Goal: Task Accomplishment & Management: Use online tool/utility

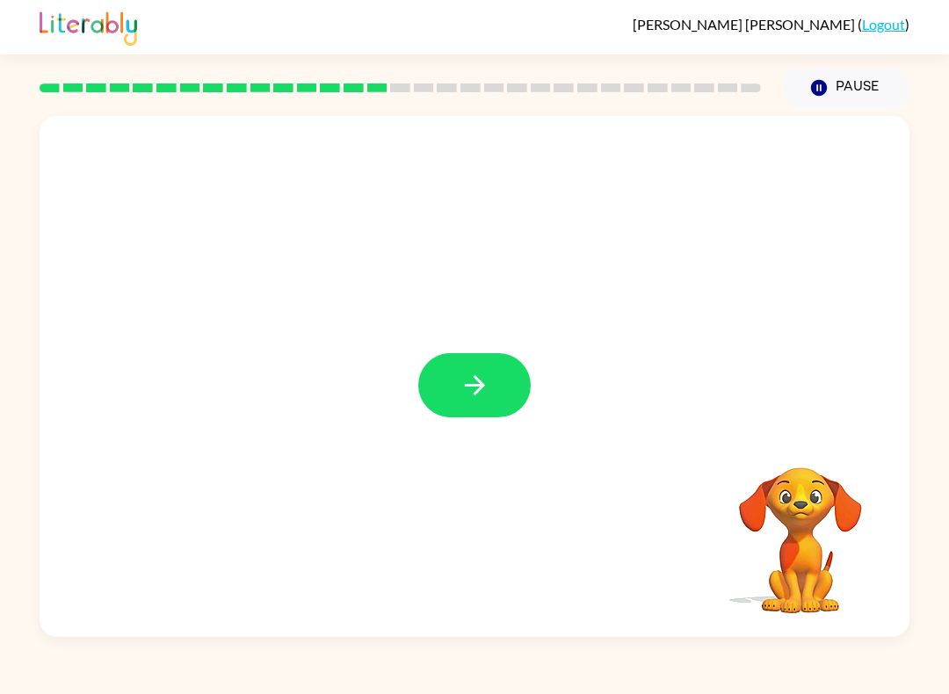
click at [545, 377] on div at bounding box center [475, 376] width 870 height 521
click at [518, 373] on button "button" at bounding box center [474, 385] width 112 height 64
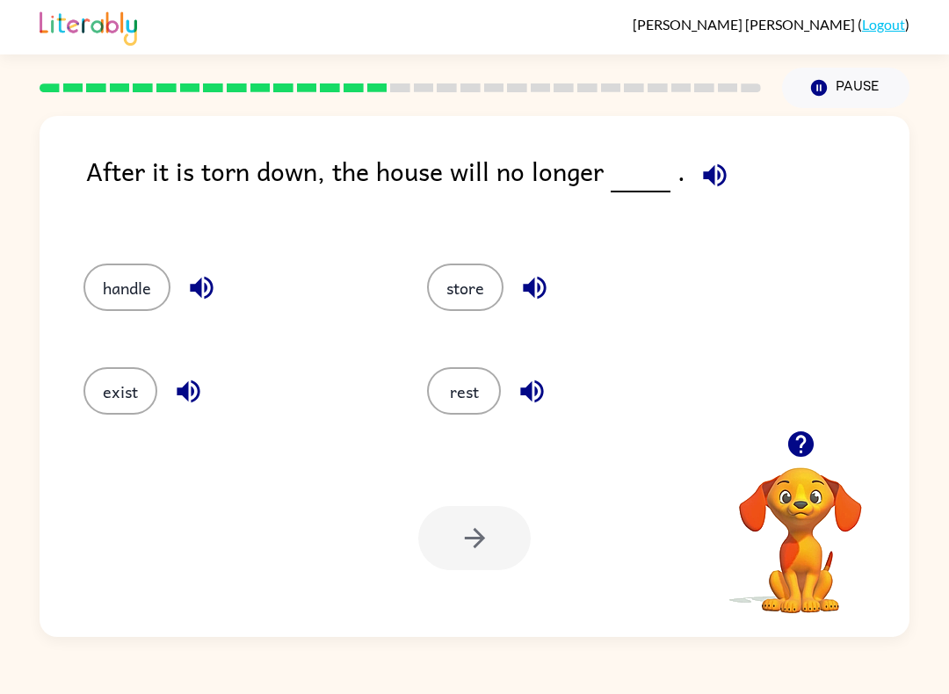
click at [503, 382] on div "rest" at bounding box center [578, 390] width 303 height 47
click at [467, 339] on div "rest" at bounding box center [565, 386] width 343 height 104
click at [481, 382] on button "rest" at bounding box center [464, 390] width 74 height 47
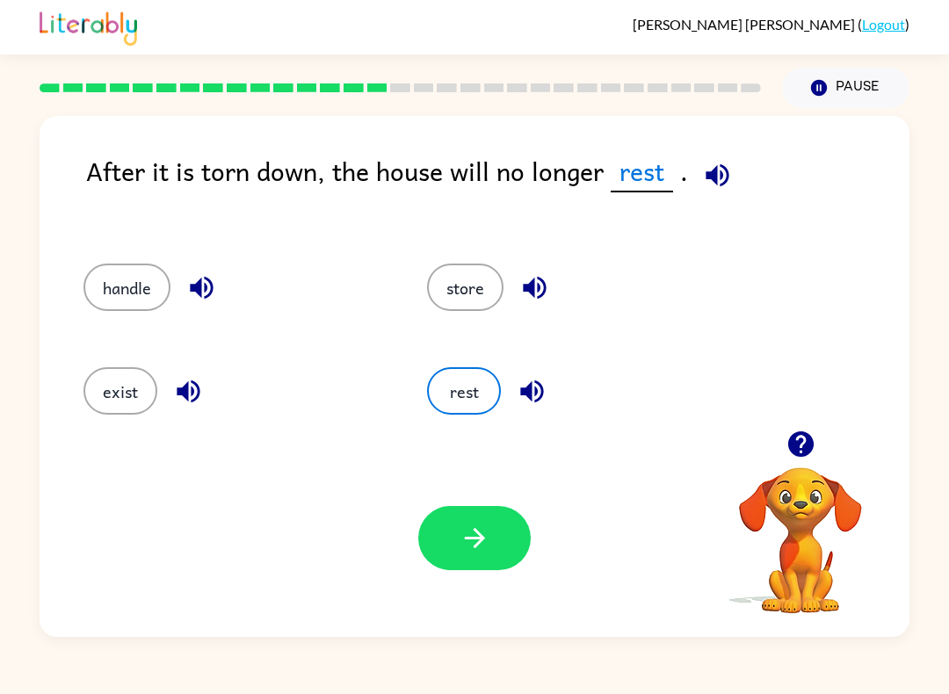
click at [517, 561] on button "button" at bounding box center [474, 538] width 112 height 64
click at [525, 569] on div at bounding box center [474, 538] width 112 height 64
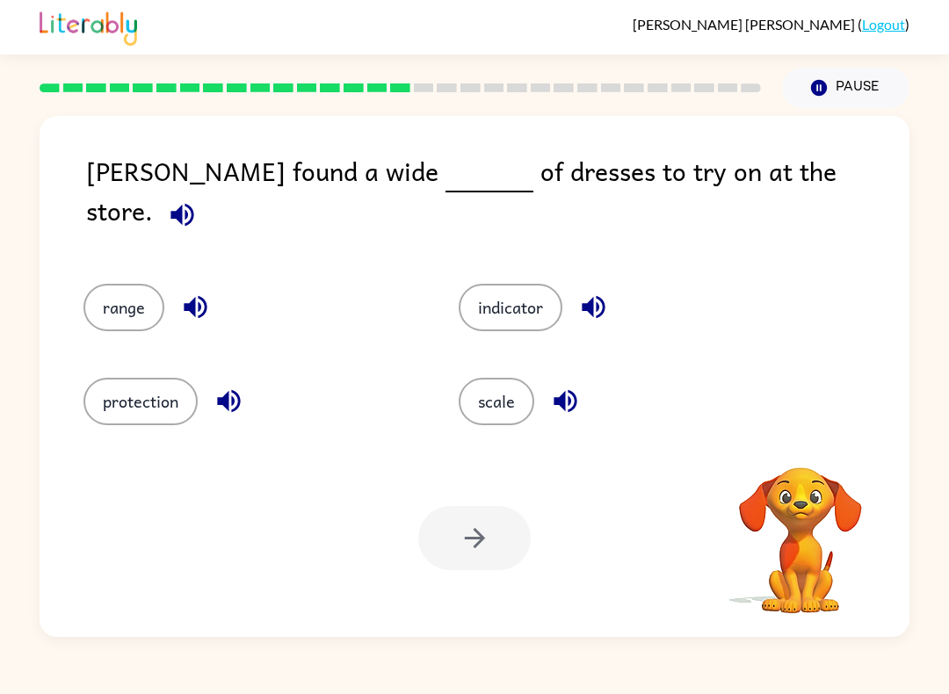
click at [517, 380] on button "scale" at bounding box center [497, 401] width 76 height 47
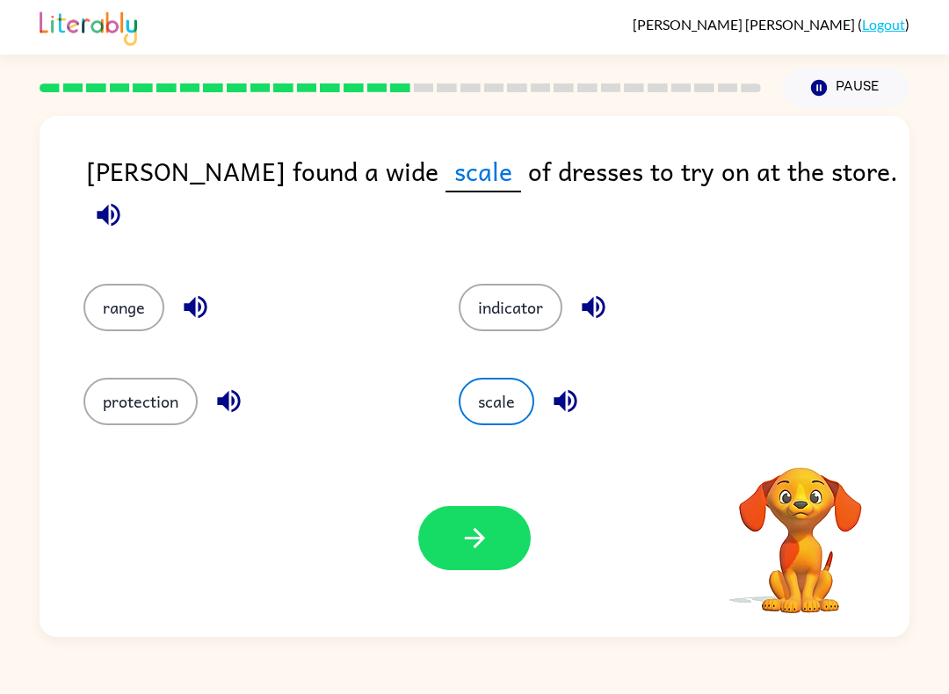
click at [523, 555] on button "button" at bounding box center [474, 538] width 112 height 64
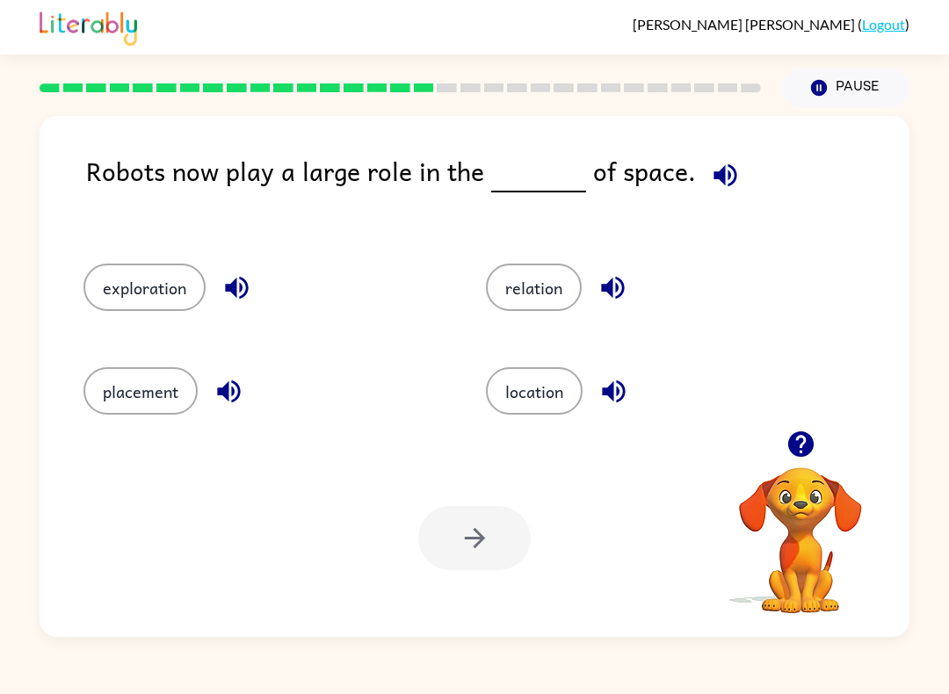
click at [552, 395] on button "location" at bounding box center [534, 390] width 97 height 47
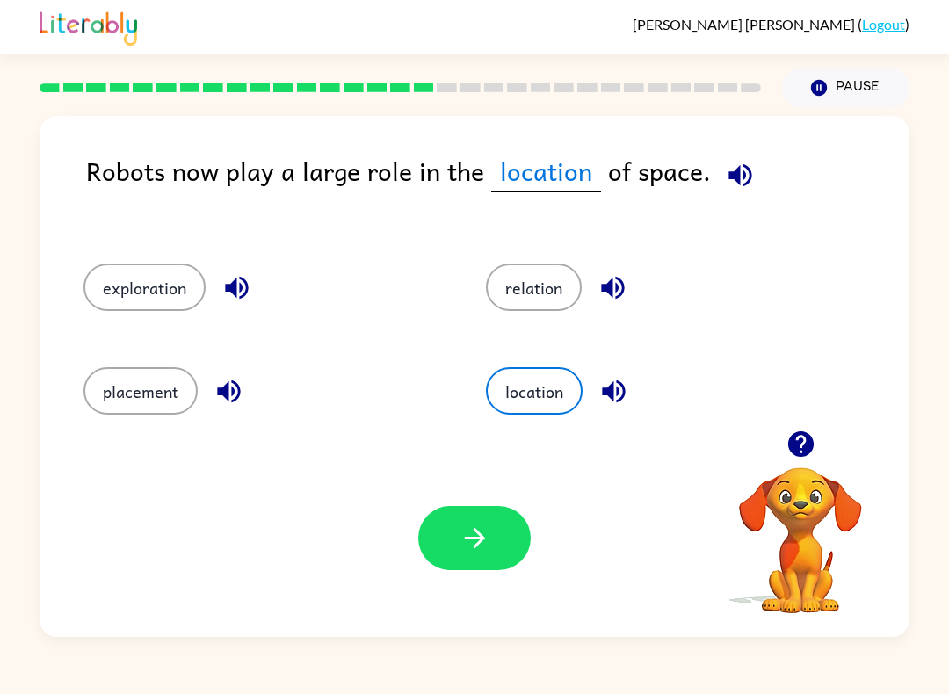
click at [567, 308] on button "relation" at bounding box center [534, 287] width 96 height 47
click at [114, 308] on button "exploration" at bounding box center [144, 287] width 122 height 47
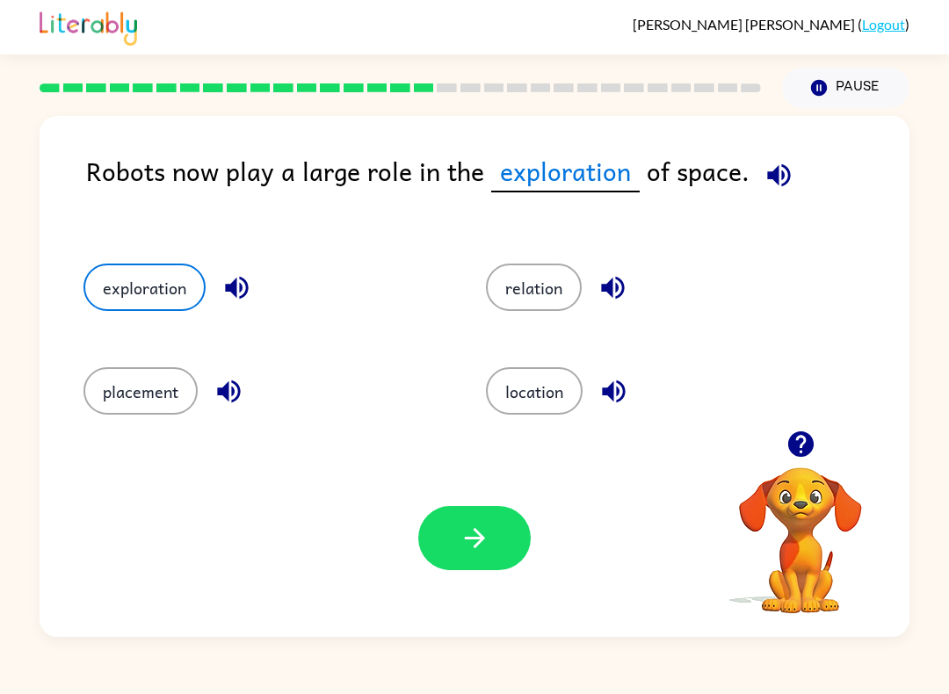
click at [495, 500] on div "Your browser must support playing .mp4 files to use Literably. Please try using…" at bounding box center [475, 538] width 870 height 198
click at [514, 530] on button "button" at bounding box center [474, 538] width 112 height 64
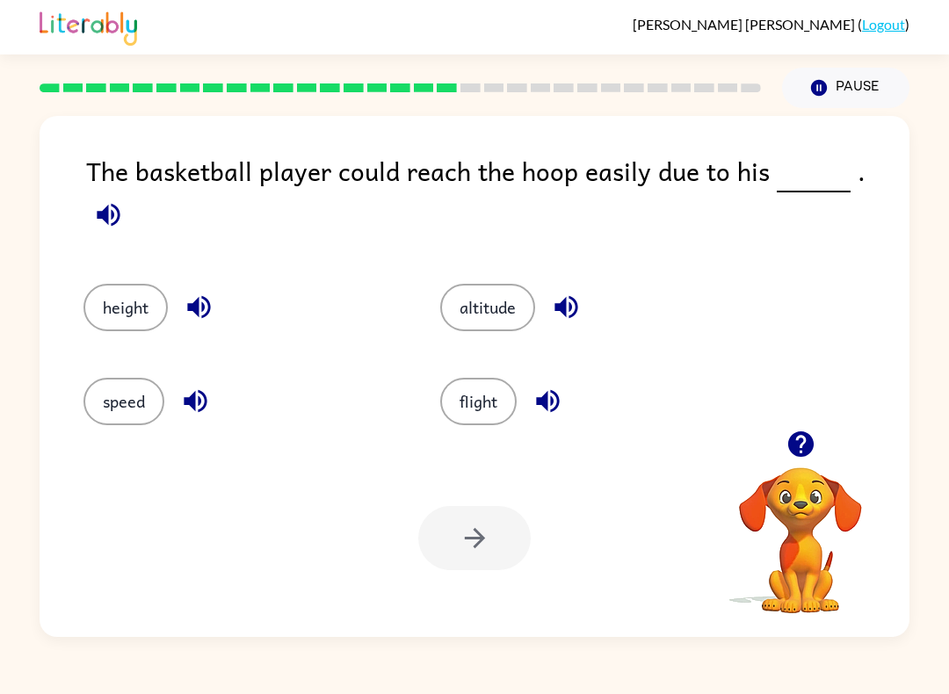
click at [517, 293] on button "altitude" at bounding box center [487, 307] width 95 height 47
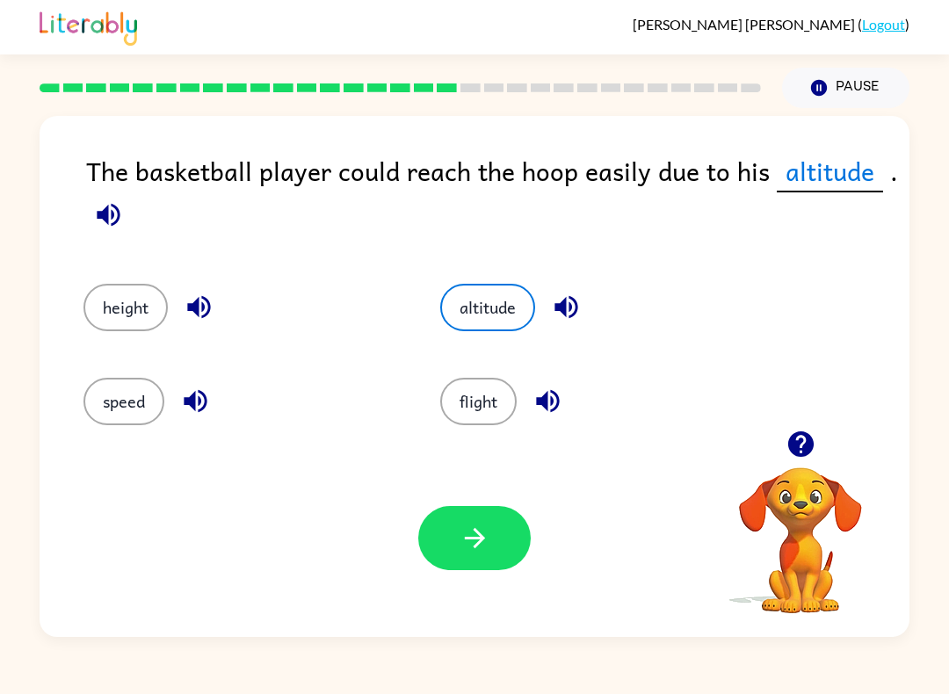
click at [512, 525] on button "button" at bounding box center [474, 538] width 112 height 64
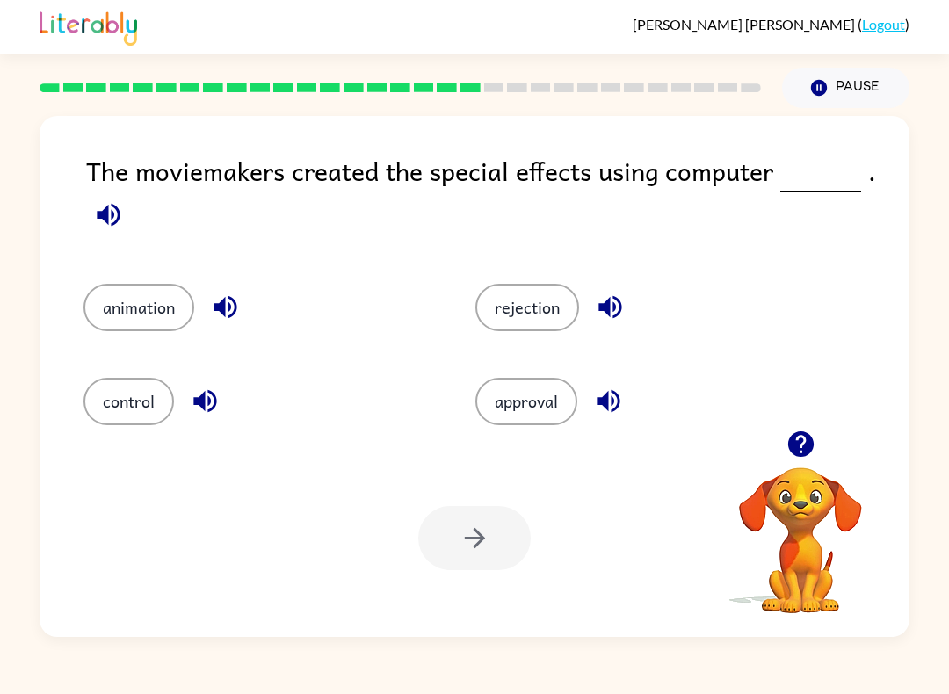
click at [115, 309] on button "animation" at bounding box center [138, 307] width 111 height 47
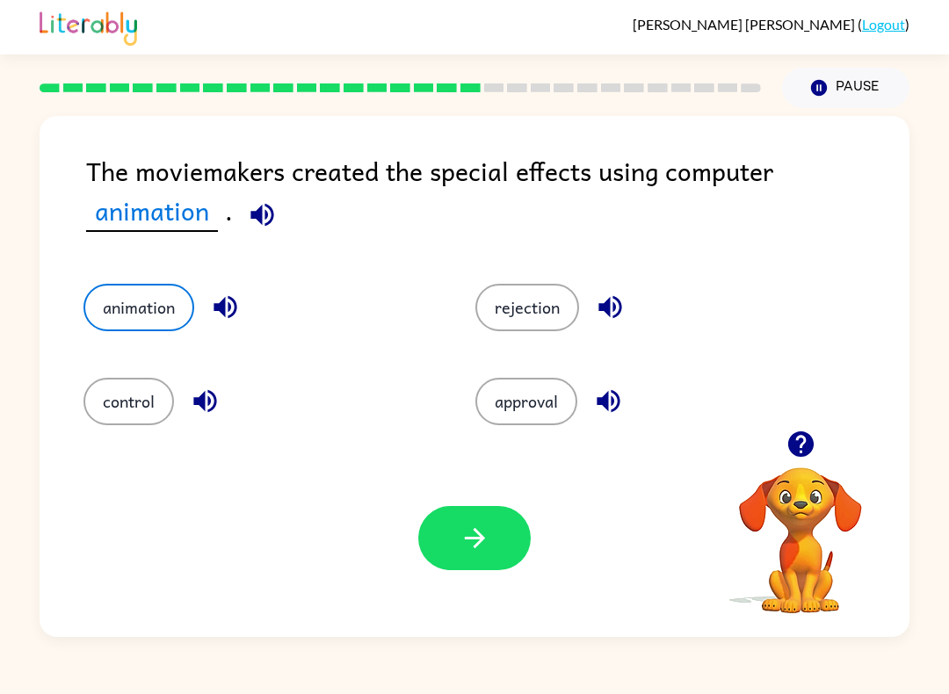
click at [513, 548] on button "button" at bounding box center [474, 538] width 112 height 64
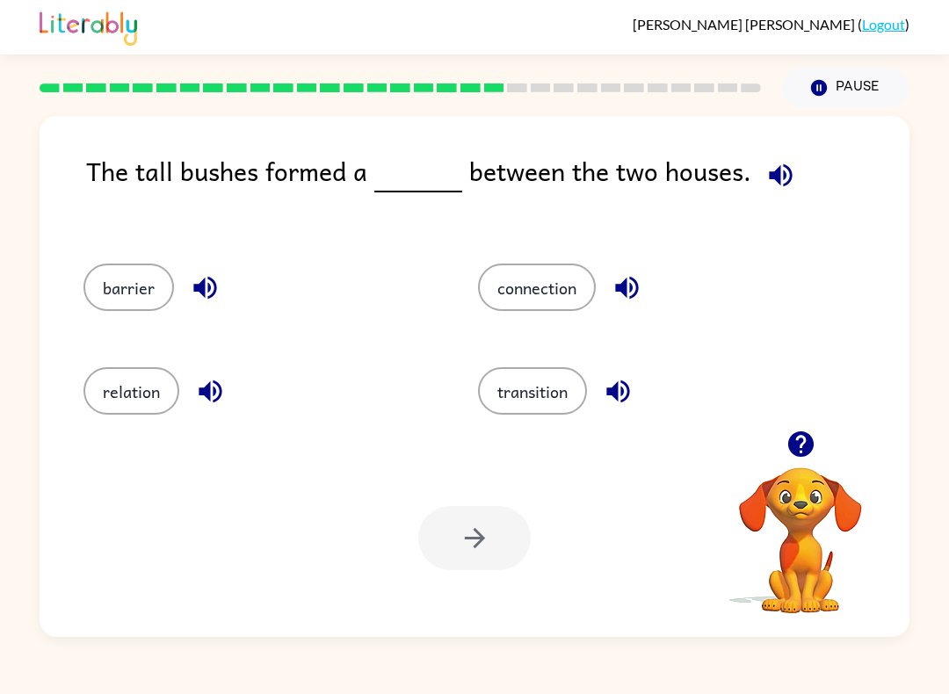
click at [106, 309] on button "barrier" at bounding box center [128, 287] width 90 height 47
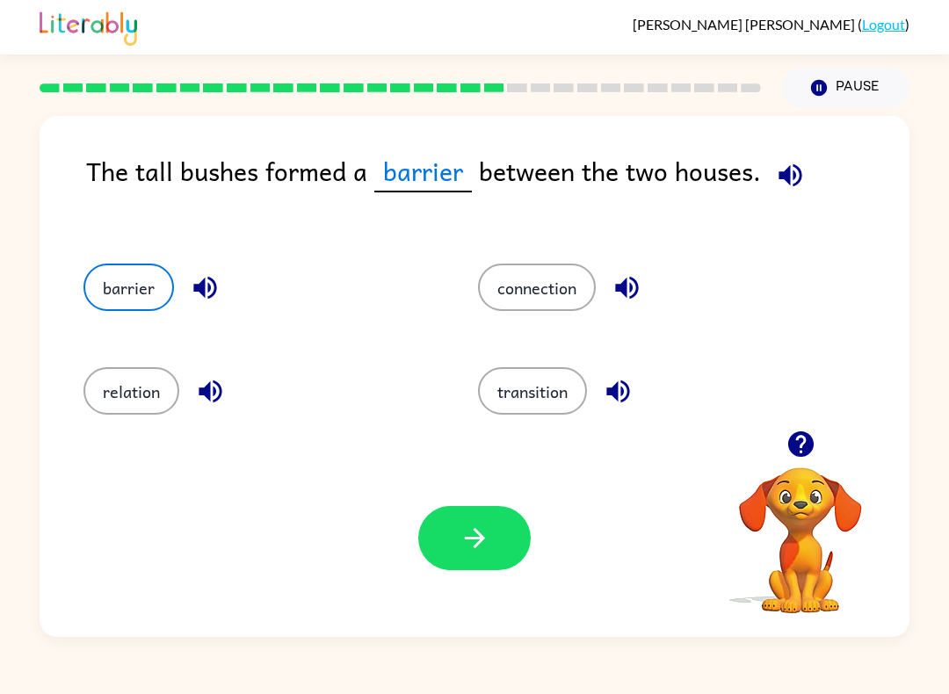
click at [546, 554] on div "Your browser must support playing .mp4 files to use Literably. Please try using…" at bounding box center [475, 538] width 870 height 198
click at [523, 534] on button "button" at bounding box center [474, 538] width 112 height 64
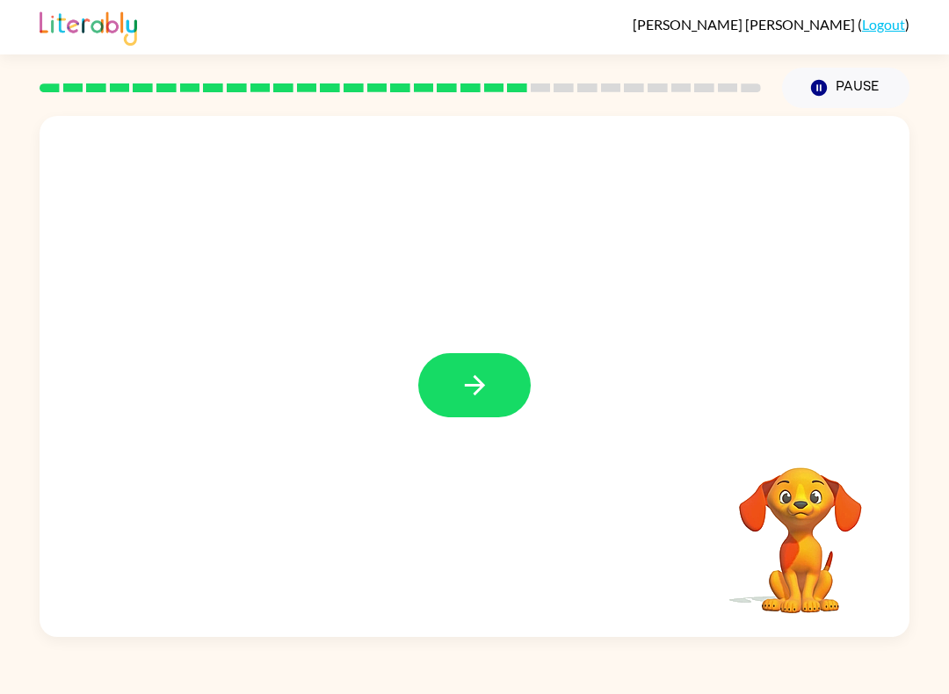
click at [488, 397] on icon "button" at bounding box center [474, 385] width 31 height 31
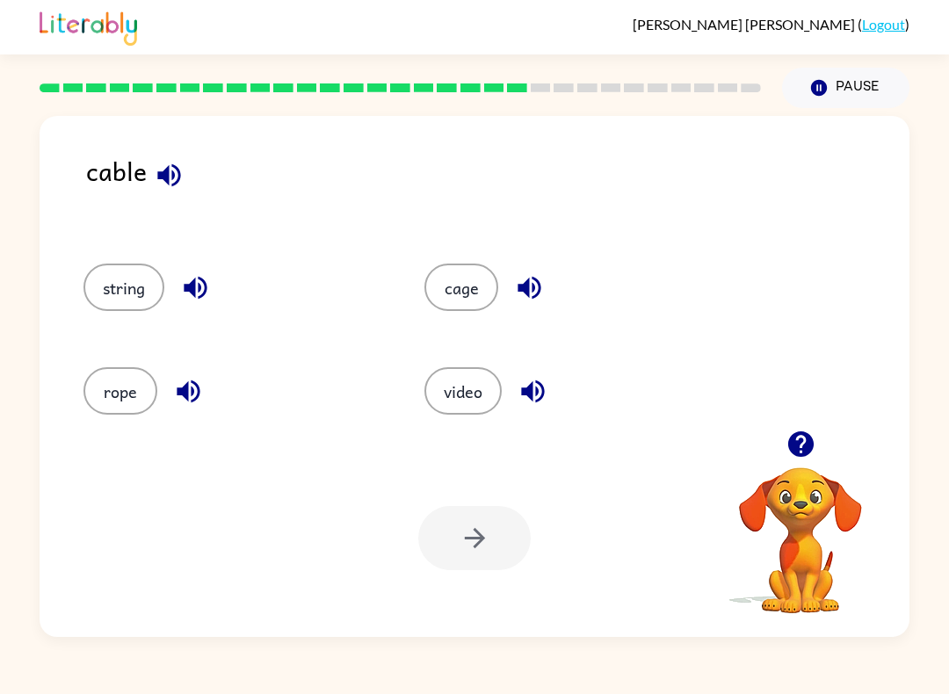
click at [110, 298] on button "string" at bounding box center [123, 287] width 81 height 47
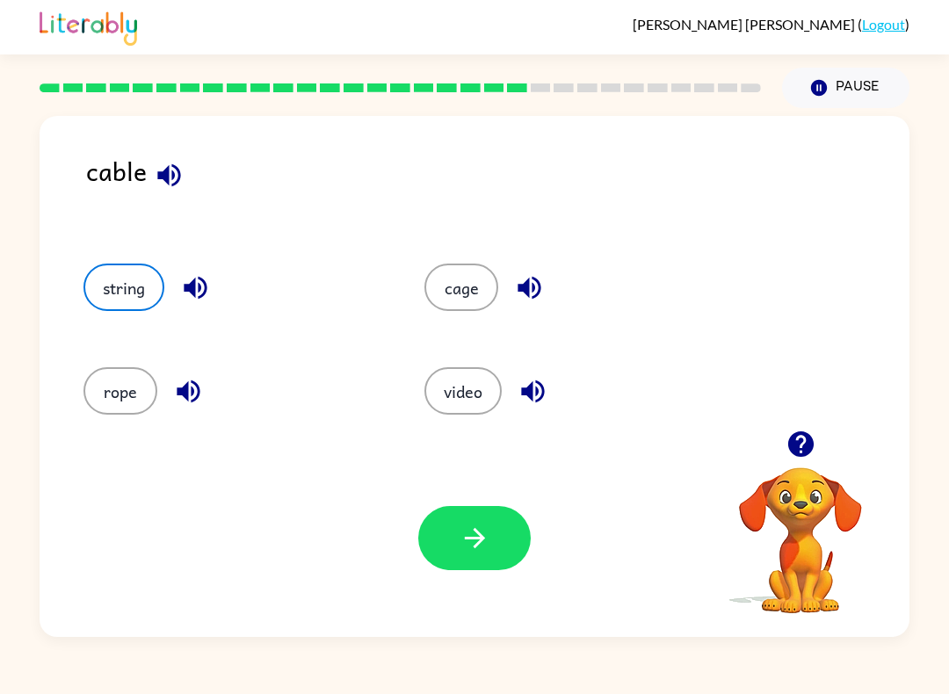
click at [461, 570] on button "button" at bounding box center [474, 538] width 112 height 64
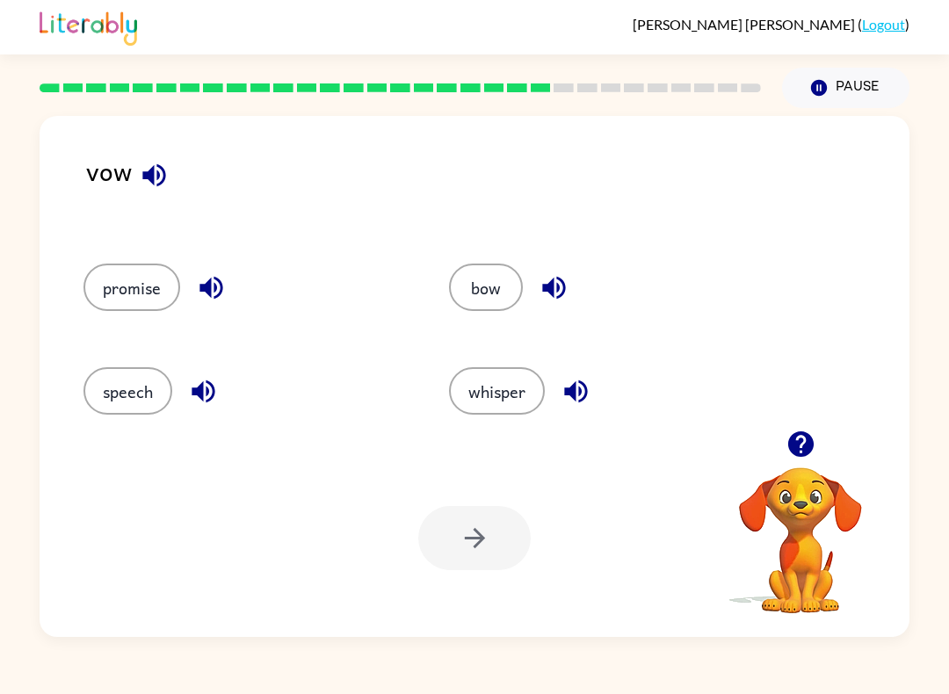
click at [488, 295] on button "bow" at bounding box center [486, 287] width 74 height 47
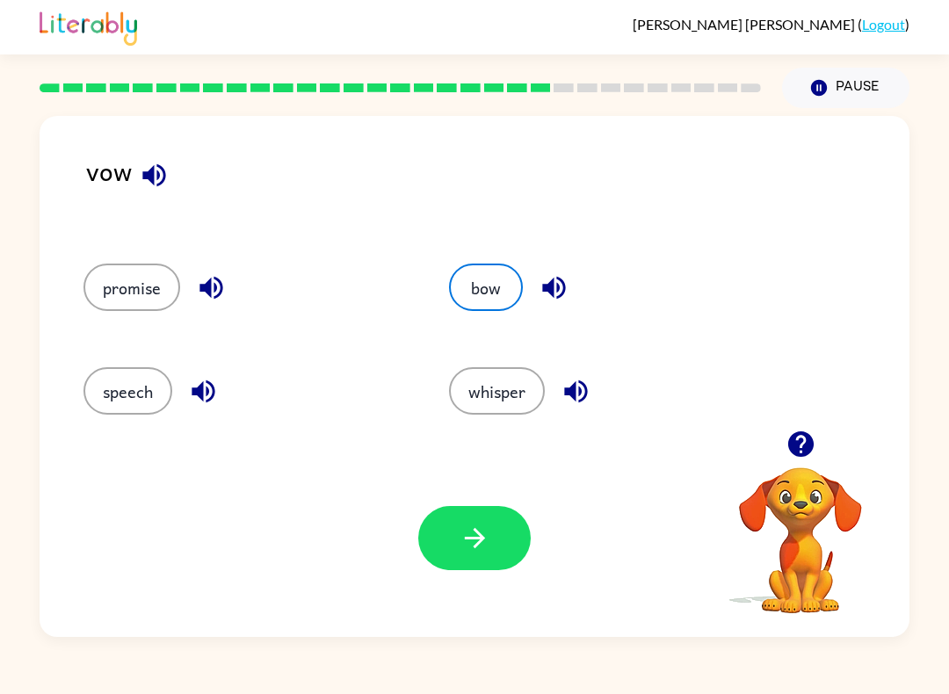
click at [458, 536] on button "button" at bounding box center [474, 538] width 112 height 64
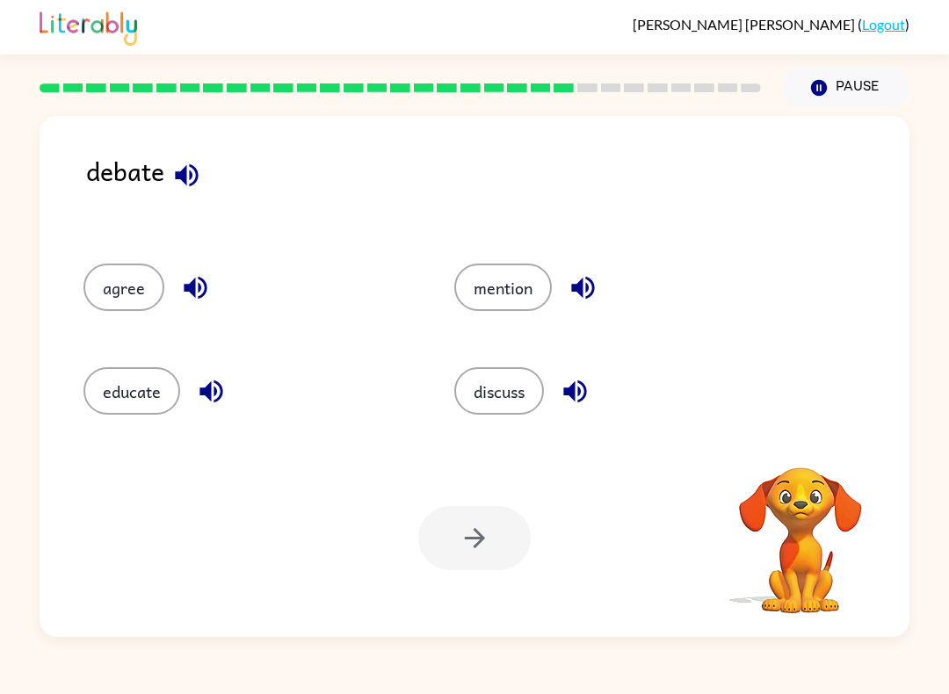
click at [7, 367] on div "debate agree mention educate discuss Your browser must support playing .mp4 fil…" at bounding box center [474, 372] width 949 height 529
click at [107, 413] on button "educate" at bounding box center [131, 390] width 97 height 47
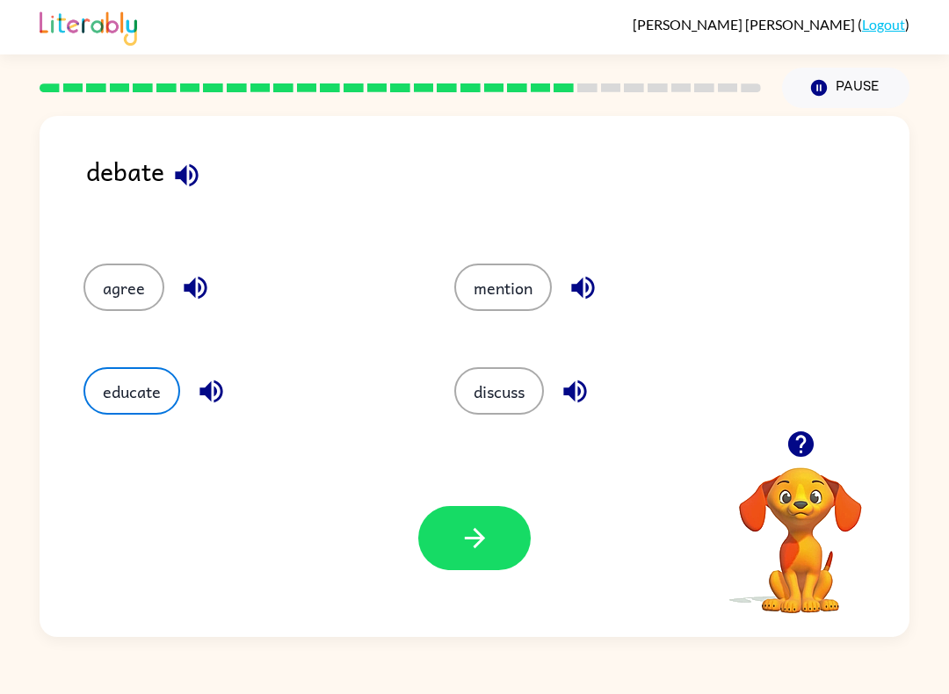
click at [490, 553] on button "button" at bounding box center [474, 538] width 112 height 64
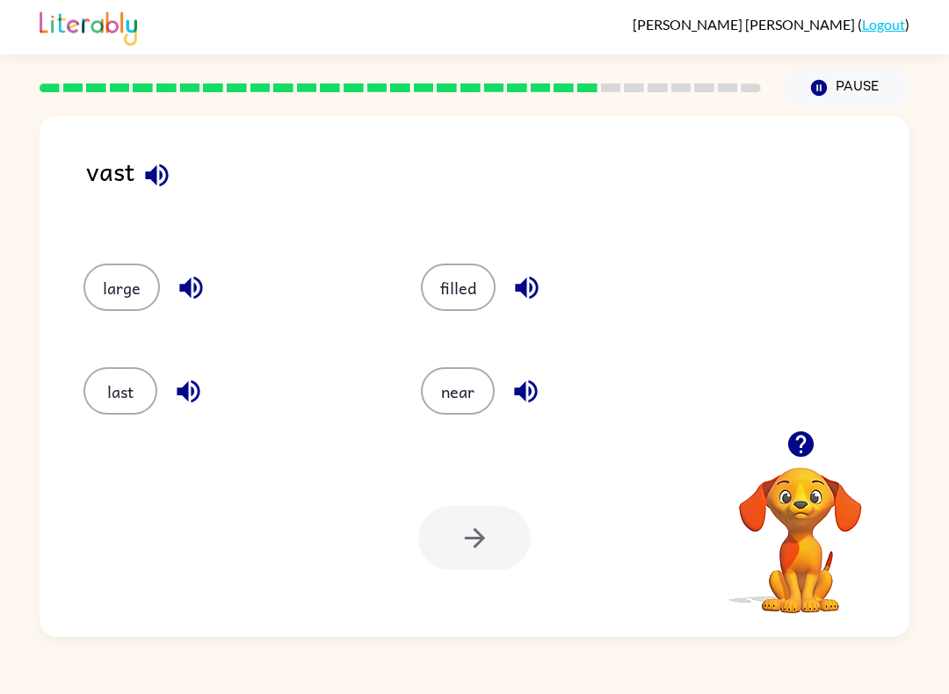
click at [457, 413] on button "near" at bounding box center [458, 390] width 74 height 47
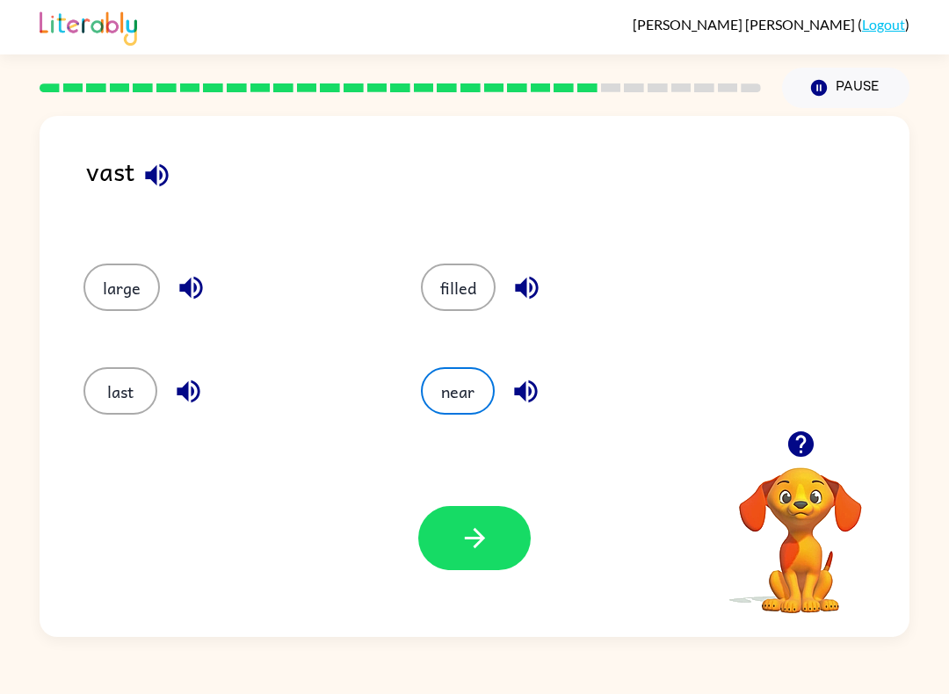
click at [444, 526] on button "button" at bounding box center [474, 538] width 112 height 64
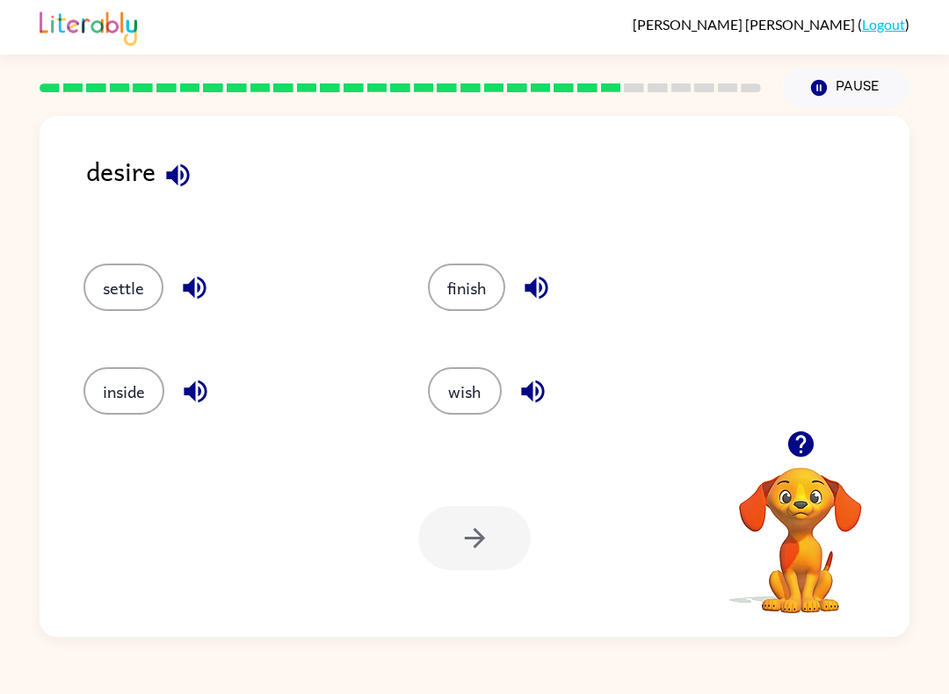
click at [112, 311] on button "settle" at bounding box center [123, 287] width 80 height 47
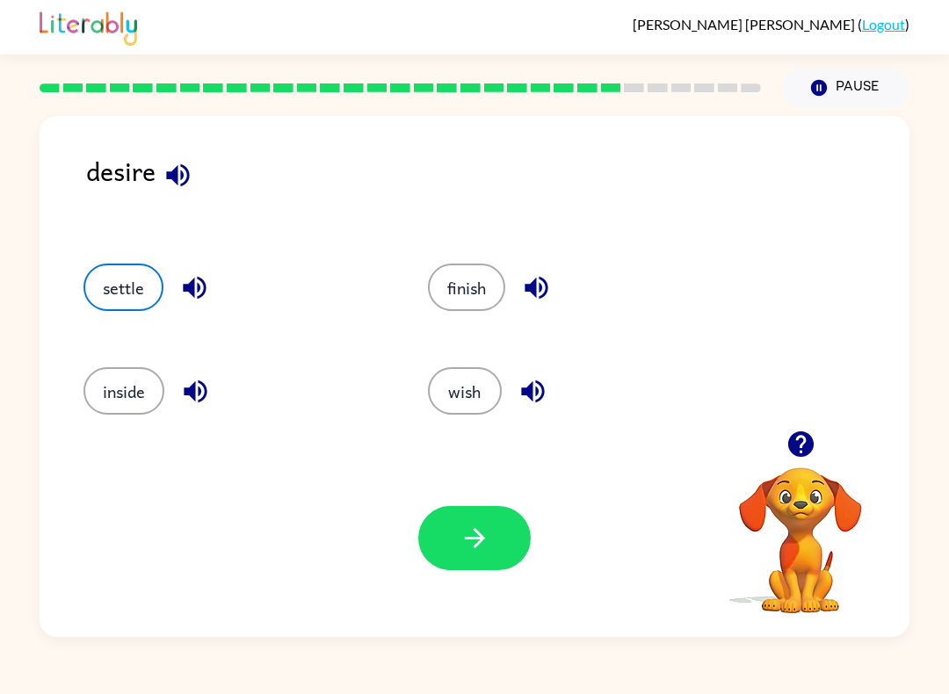
click at [462, 549] on icon "button" at bounding box center [474, 538] width 31 height 31
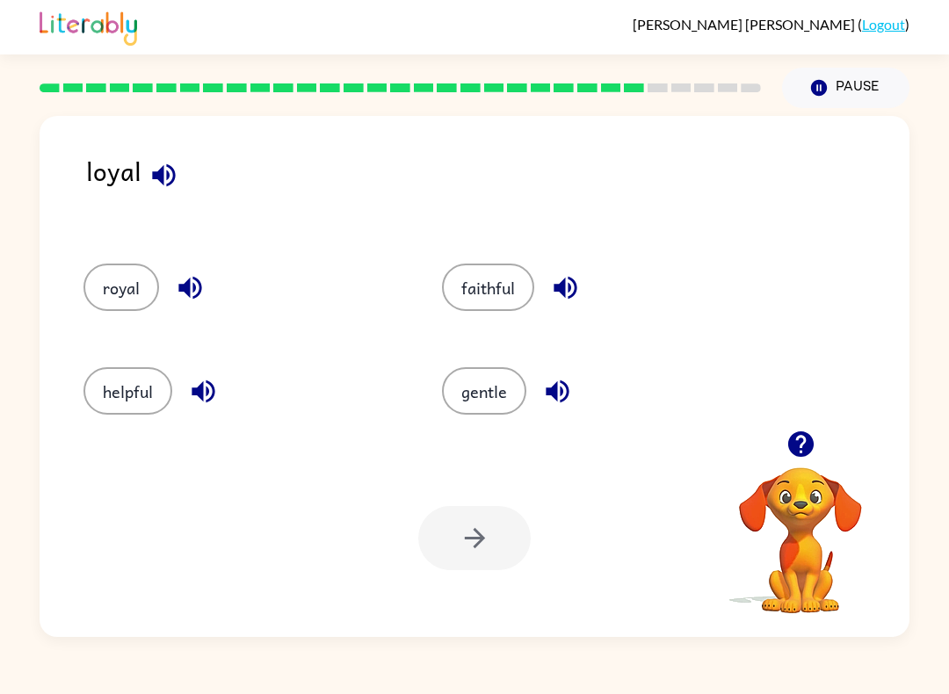
click at [90, 306] on button "royal" at bounding box center [121, 287] width 76 height 47
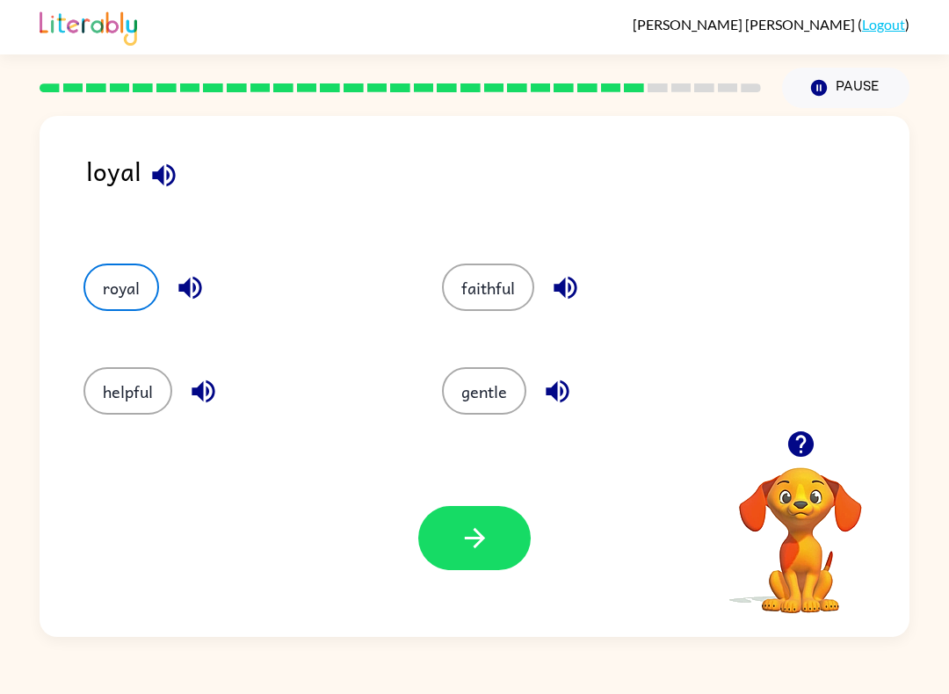
click at [483, 552] on icon "button" at bounding box center [474, 538] width 31 height 31
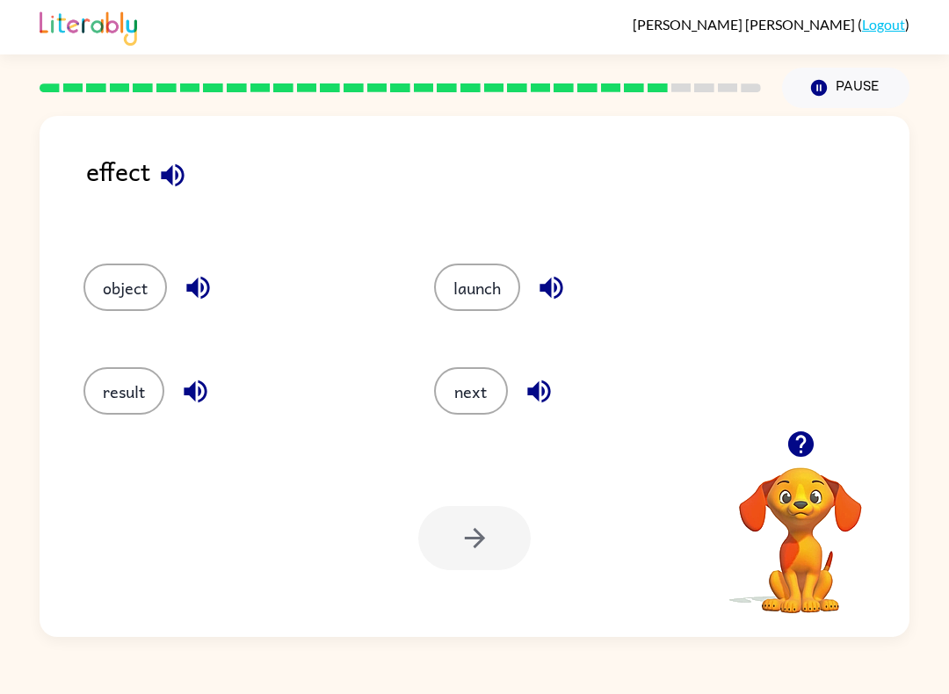
click at [101, 382] on button "result" at bounding box center [123, 390] width 81 height 47
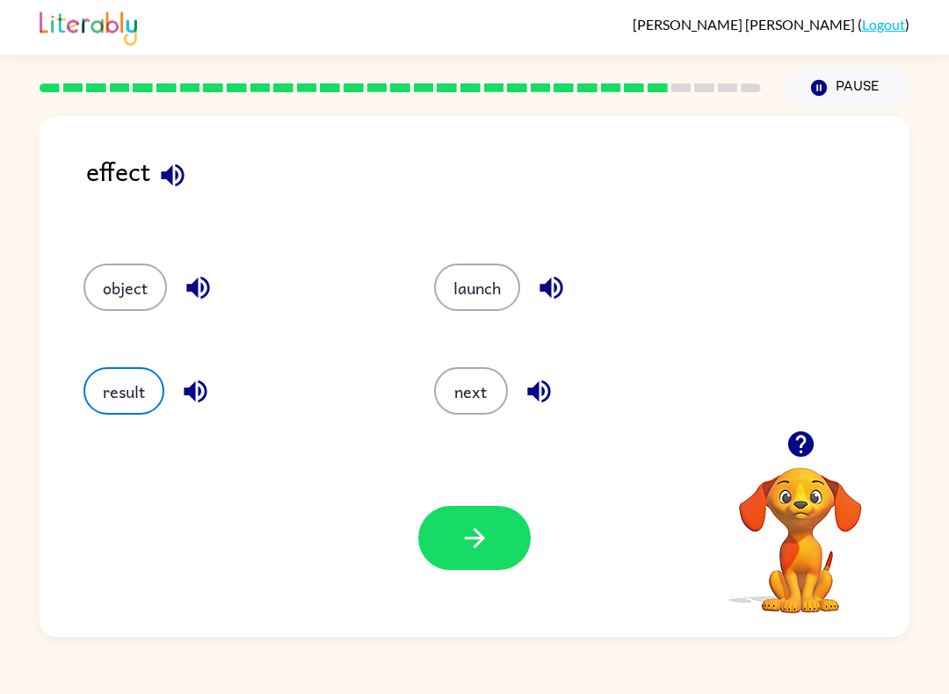
click at [469, 540] on icon "button" at bounding box center [474, 538] width 31 height 31
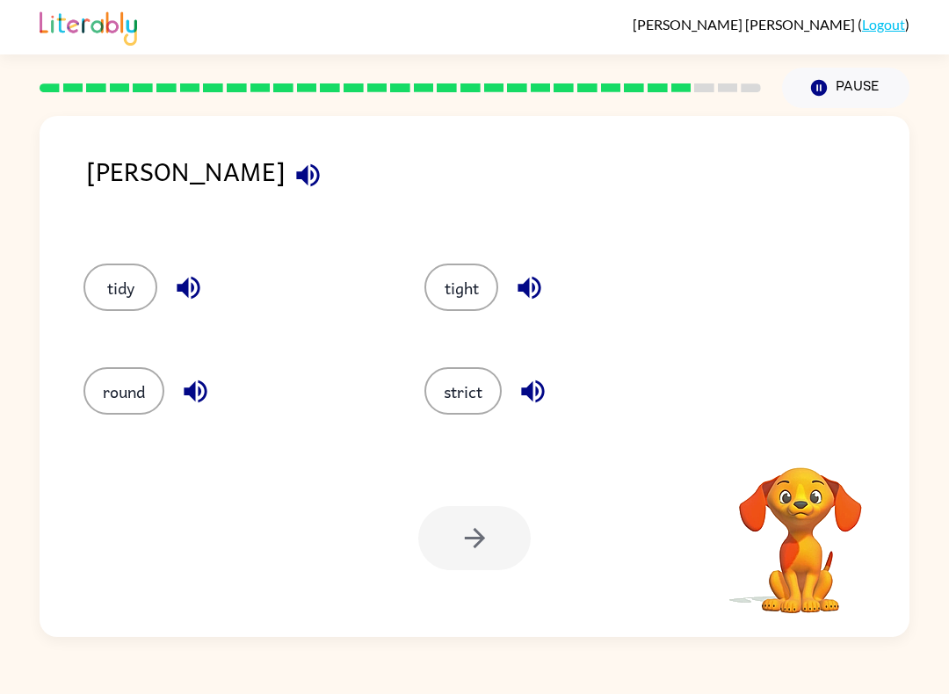
click at [95, 394] on button "round" at bounding box center [123, 390] width 81 height 47
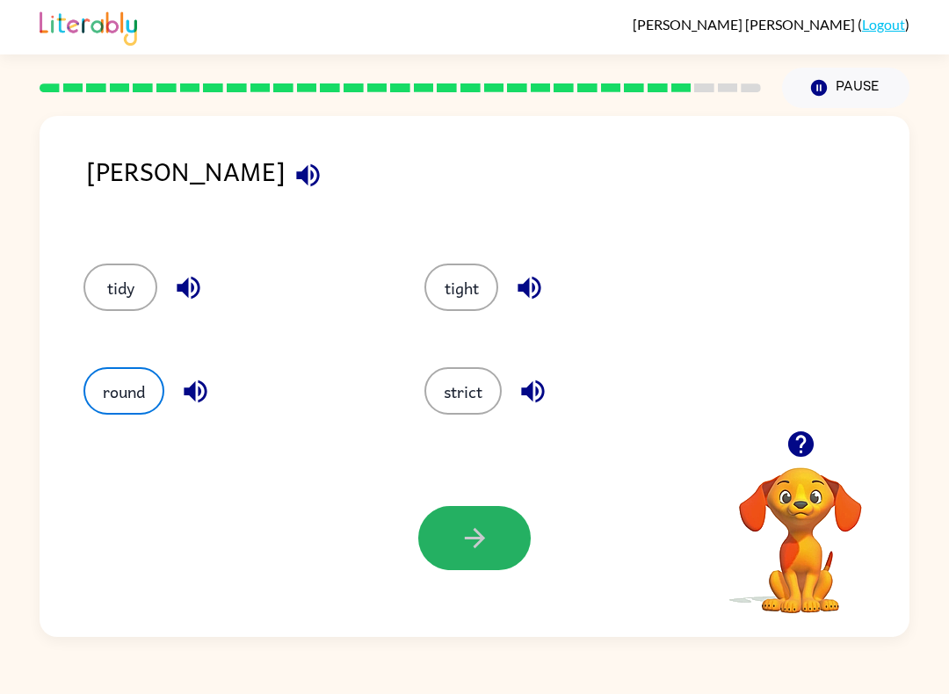
click at [452, 527] on button "button" at bounding box center [474, 538] width 112 height 64
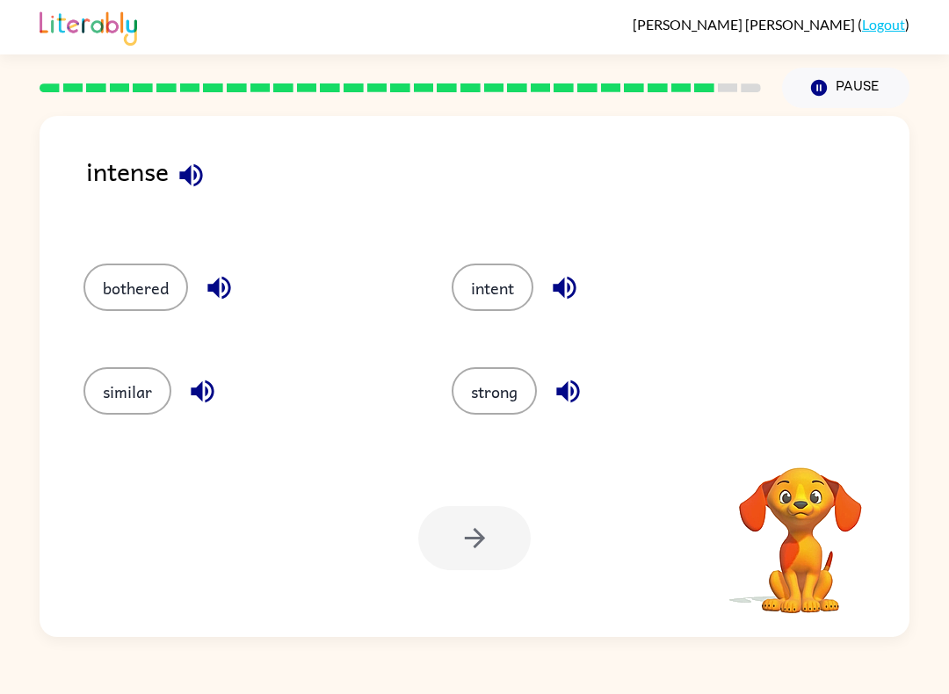
click at [106, 392] on button "similar" at bounding box center [127, 390] width 88 height 47
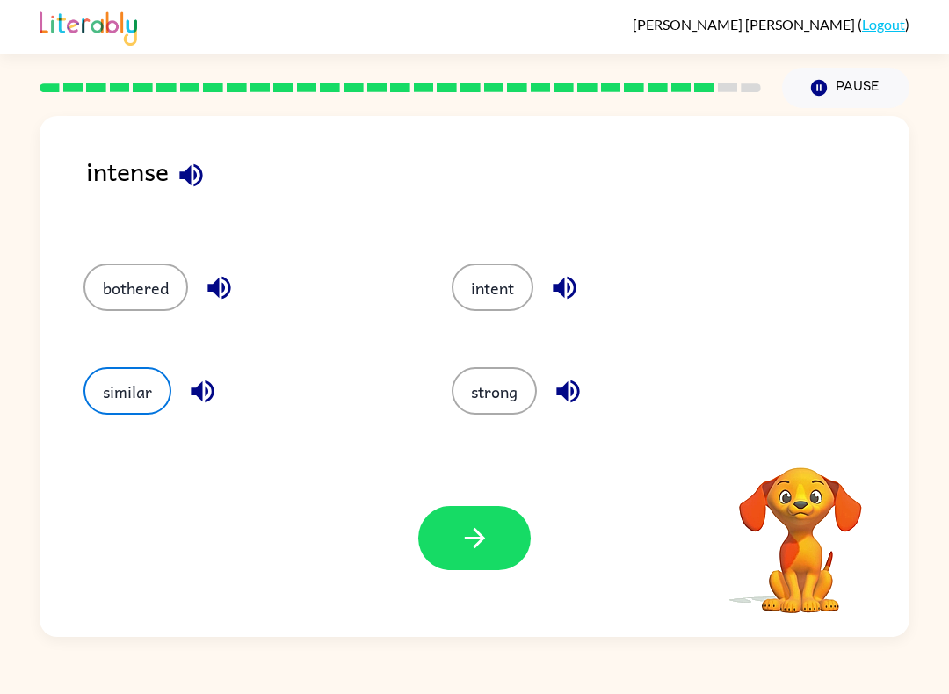
click at [458, 542] on button "button" at bounding box center [474, 538] width 112 height 64
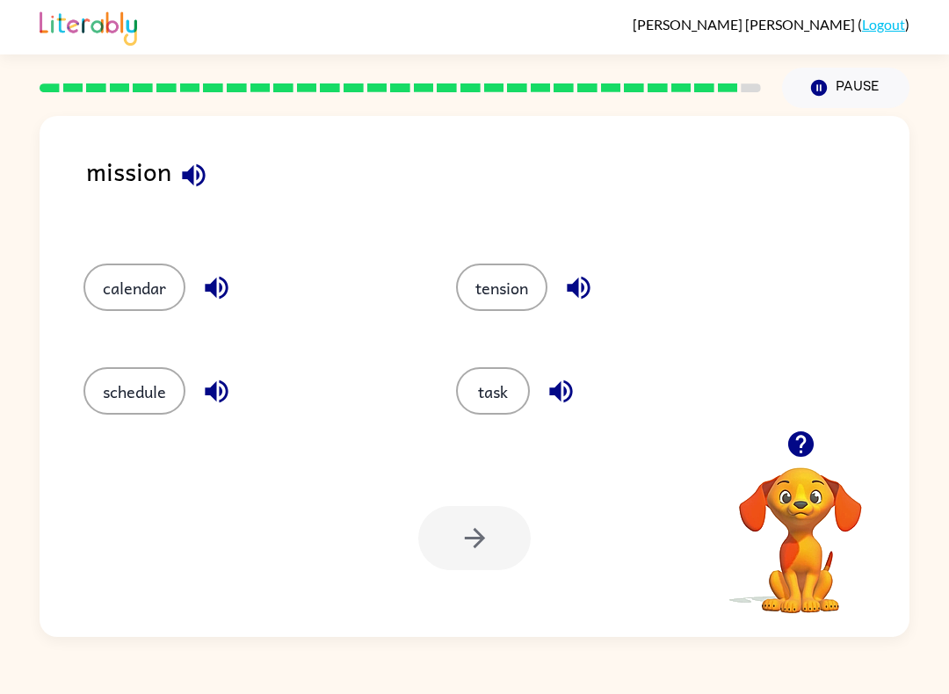
click at [499, 378] on button "task" at bounding box center [493, 390] width 74 height 47
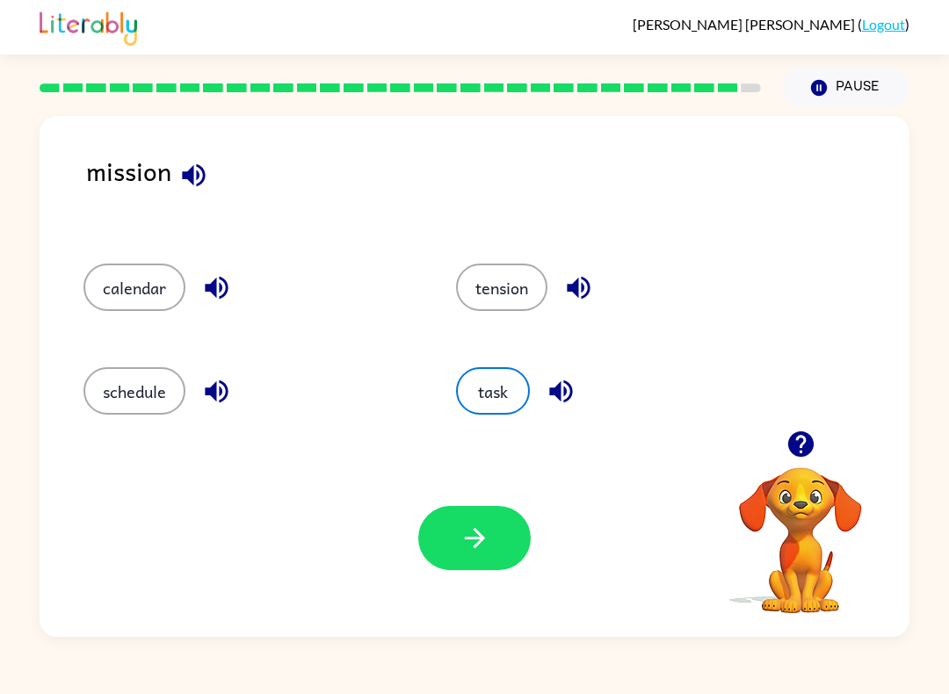
click at [468, 544] on icon "button" at bounding box center [474, 538] width 31 height 31
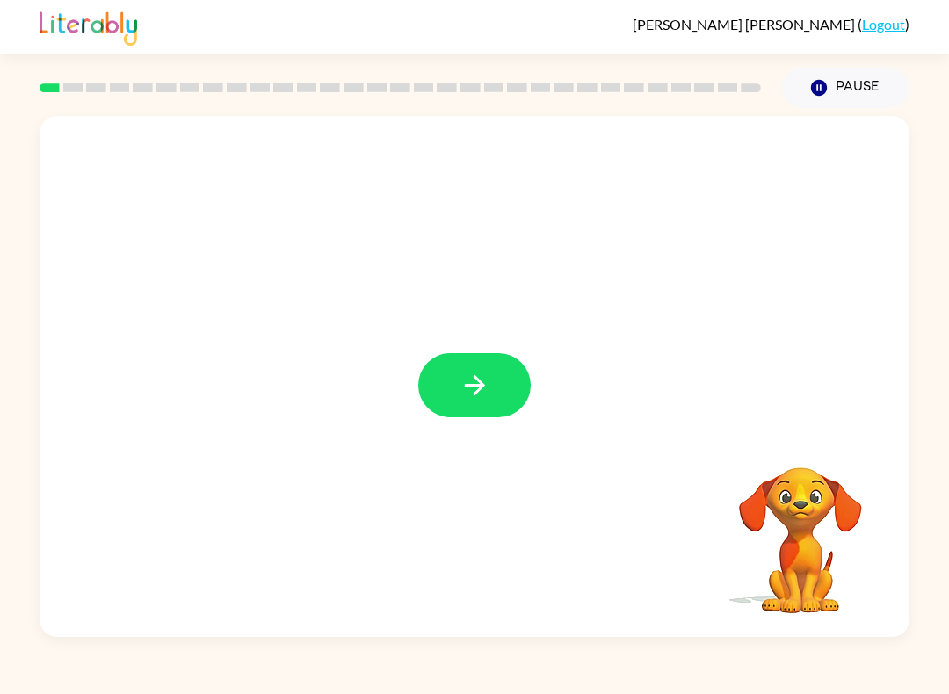
click at [480, 417] on button "button" at bounding box center [474, 385] width 112 height 64
click at [479, 417] on div at bounding box center [475, 273] width 870 height 315
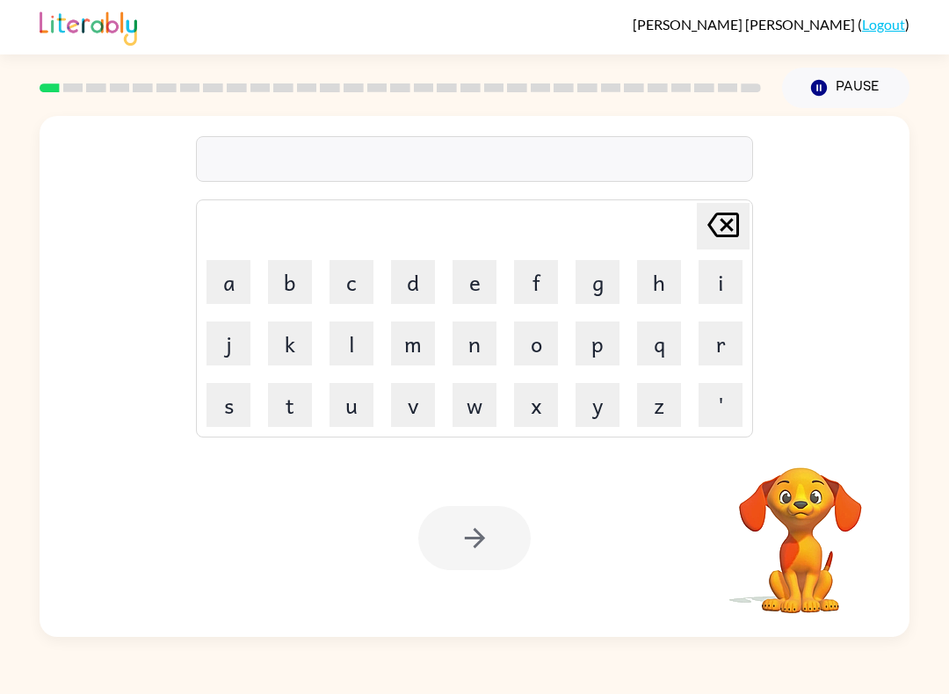
click at [687, 150] on div at bounding box center [474, 159] width 557 height 46
click at [699, 147] on div at bounding box center [474, 159] width 557 height 46
click at [264, 141] on div at bounding box center [474, 159] width 557 height 46
click at [264, 140] on div at bounding box center [474, 159] width 557 height 46
click at [287, 271] on button "b" at bounding box center [290, 282] width 44 height 44
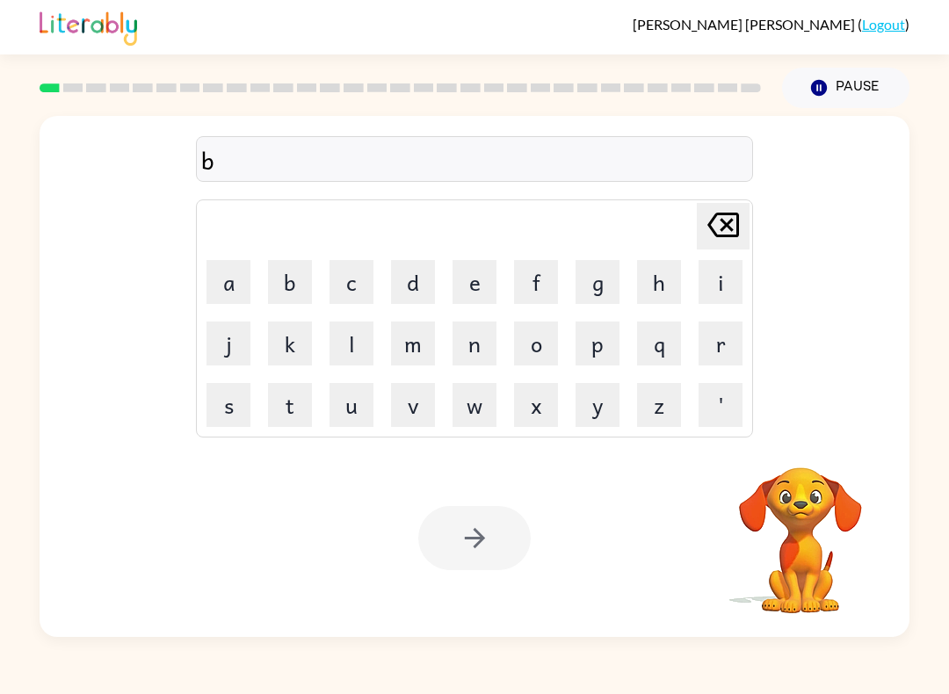
click at [550, 336] on button "o" at bounding box center [536, 344] width 44 height 44
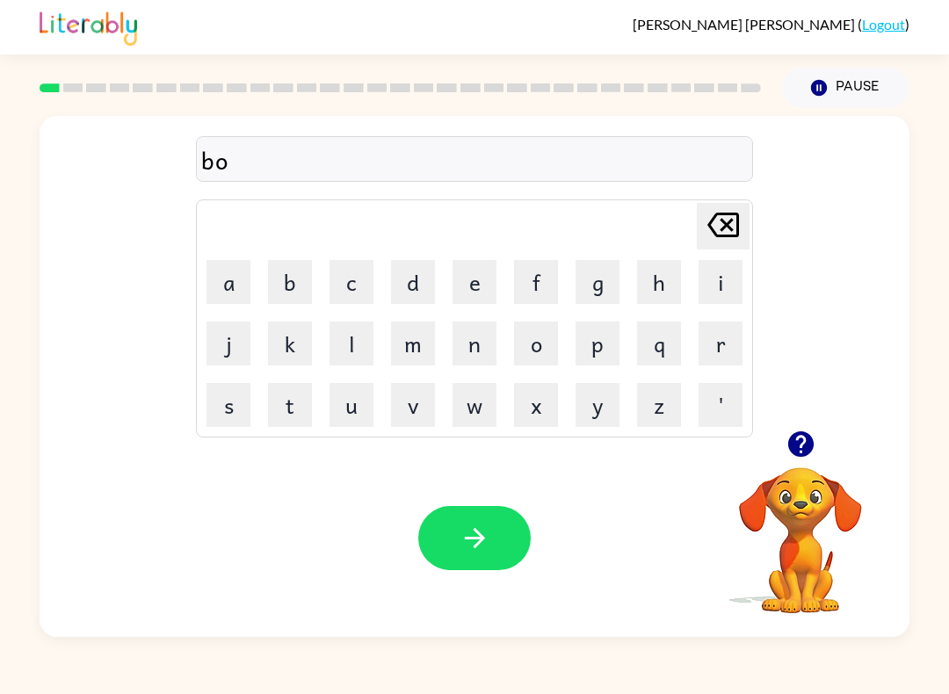
click at [706, 336] on button "r" at bounding box center [720, 344] width 44 height 44
click at [416, 280] on button "d" at bounding box center [413, 282] width 44 height 44
click at [495, 283] on button "e" at bounding box center [474, 282] width 44 height 44
click at [705, 364] on button "r" at bounding box center [720, 344] width 44 height 44
click at [503, 528] on button "button" at bounding box center [474, 538] width 112 height 64
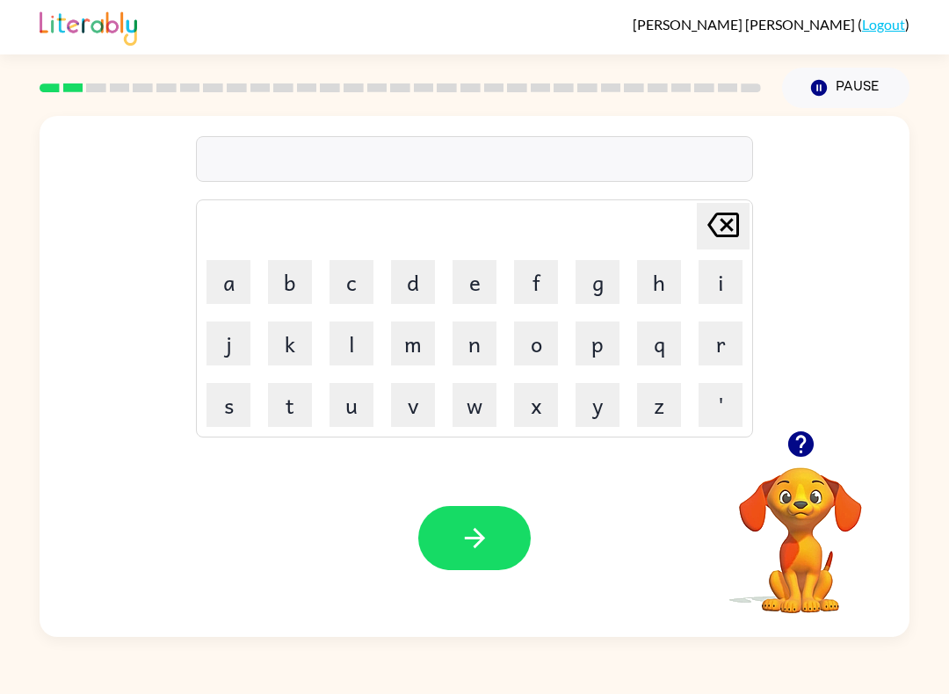
click at [720, 343] on button "r" at bounding box center [720, 344] width 44 height 44
click at [222, 287] on button "a" at bounding box center [228, 282] width 44 height 44
click at [541, 346] on button "o" at bounding box center [536, 344] width 44 height 44
click at [471, 344] on button "n" at bounding box center [474, 344] width 44 height 44
click at [417, 266] on button "d" at bounding box center [413, 282] width 44 height 44
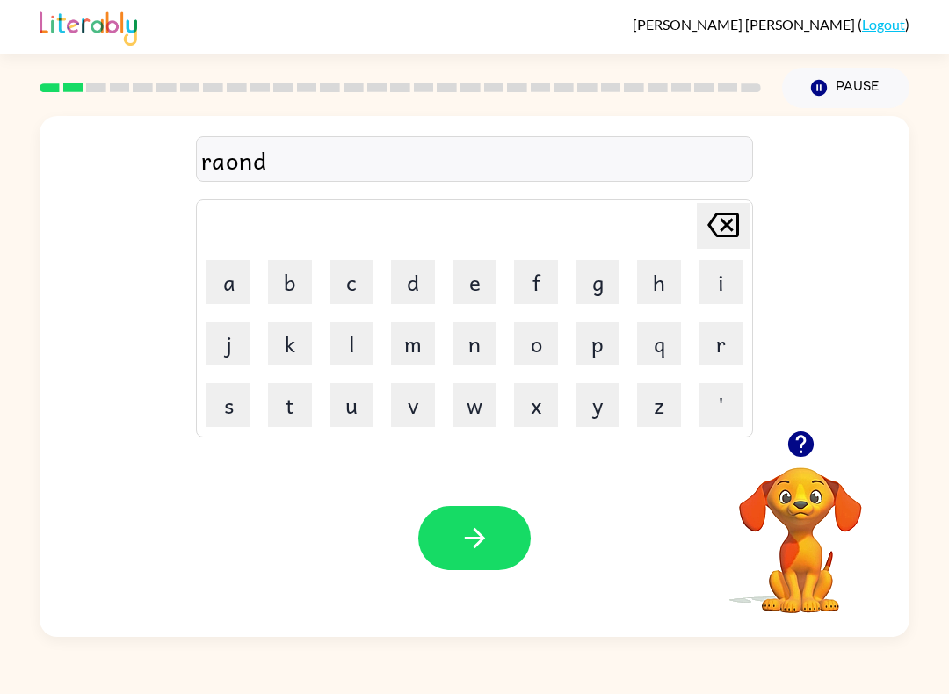
click at [474, 507] on button "button" at bounding box center [474, 538] width 112 height 64
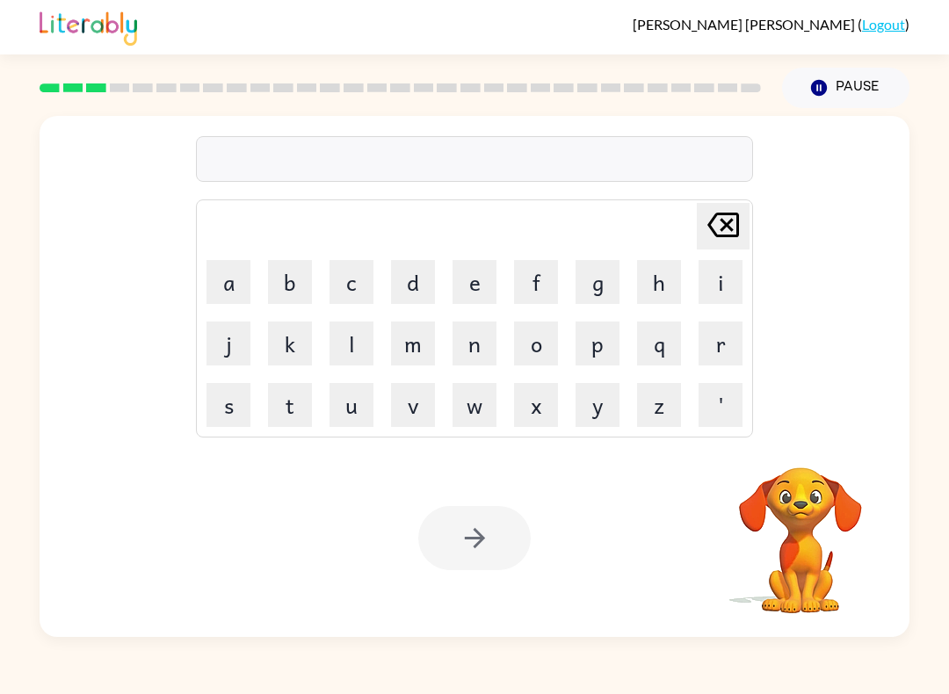
click at [415, 350] on button "m" at bounding box center [413, 344] width 44 height 44
click at [232, 283] on button "a" at bounding box center [228, 282] width 44 height 44
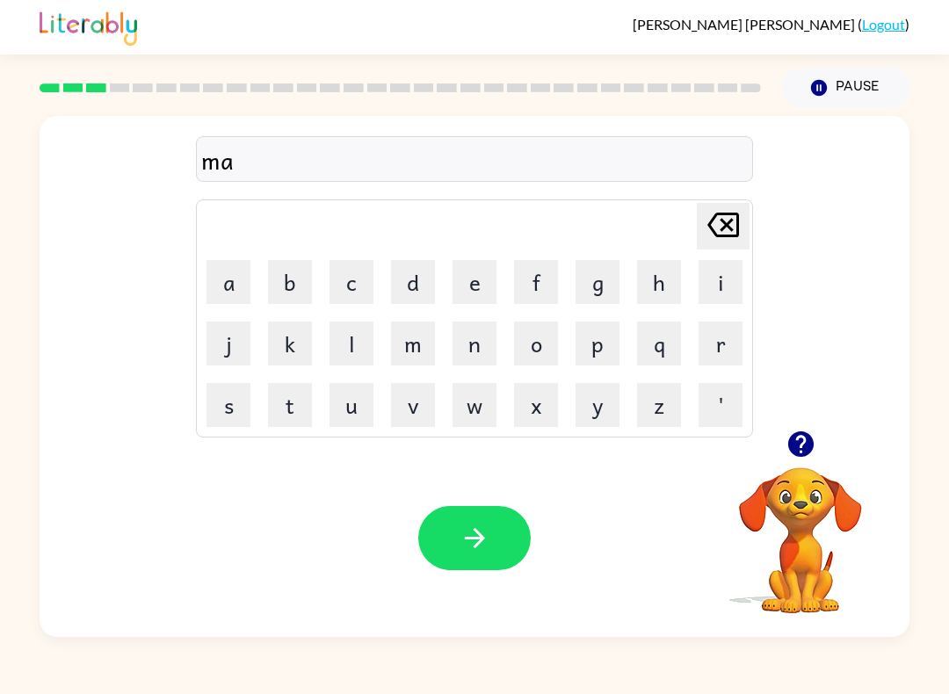
click at [356, 279] on button "c" at bounding box center [351, 282] width 44 height 44
click at [659, 279] on button "h" at bounding box center [659, 282] width 44 height 44
click at [705, 275] on button "i" at bounding box center [720, 282] width 44 height 44
click at [473, 339] on button "n" at bounding box center [474, 344] width 44 height 44
click at [452, 539] on button "button" at bounding box center [474, 538] width 112 height 64
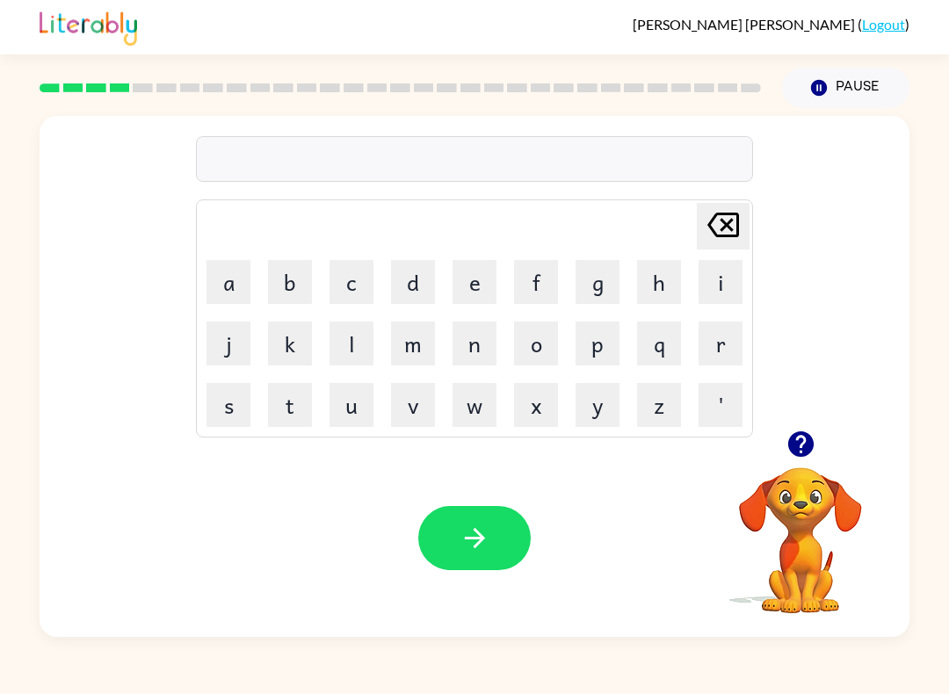
click at [297, 398] on button "t" at bounding box center [290, 405] width 44 height 44
click at [718, 354] on button "r" at bounding box center [720, 344] width 44 height 44
click at [237, 275] on button "a" at bounding box center [228, 282] width 44 height 44
click at [727, 265] on button "i" at bounding box center [720, 282] width 44 height 44
click at [468, 334] on button "n" at bounding box center [474, 344] width 44 height 44
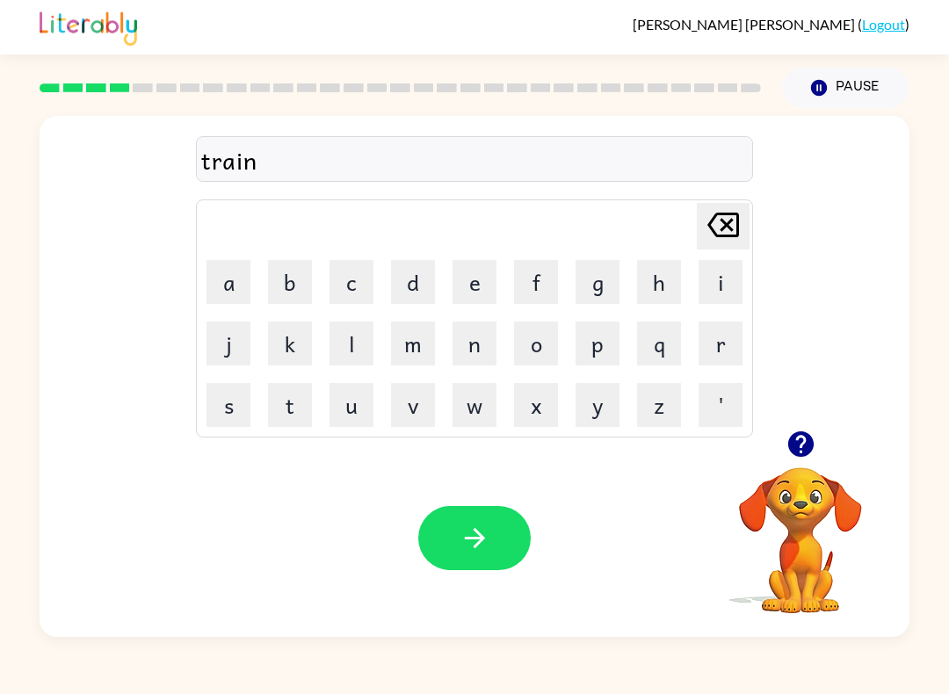
click at [465, 526] on icon "button" at bounding box center [474, 538] width 31 height 31
click at [788, 430] on icon "button" at bounding box center [800, 444] width 31 height 31
click at [788, 429] on div "[PERSON_NAME] last character input a b c d e f g h i j k l m n o p q r s t u v …" at bounding box center [475, 273] width 870 height 315
click at [412, 286] on button "d" at bounding box center [413, 282] width 44 height 44
click at [458, 286] on button "e" at bounding box center [474, 282] width 44 height 44
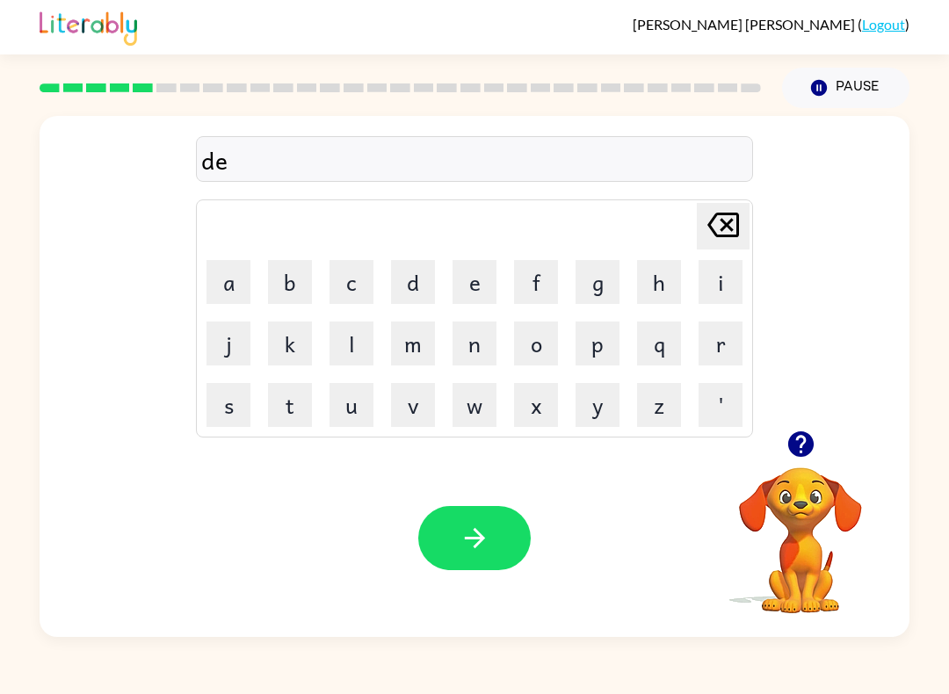
click at [537, 281] on button "f" at bounding box center [536, 282] width 44 height 44
click at [471, 282] on button "e" at bounding box center [474, 282] width 44 height 44
click at [482, 341] on button "n" at bounding box center [474, 344] width 44 height 44
click at [222, 401] on button "s" at bounding box center [228, 405] width 44 height 44
click at [476, 281] on button "e" at bounding box center [474, 282] width 44 height 44
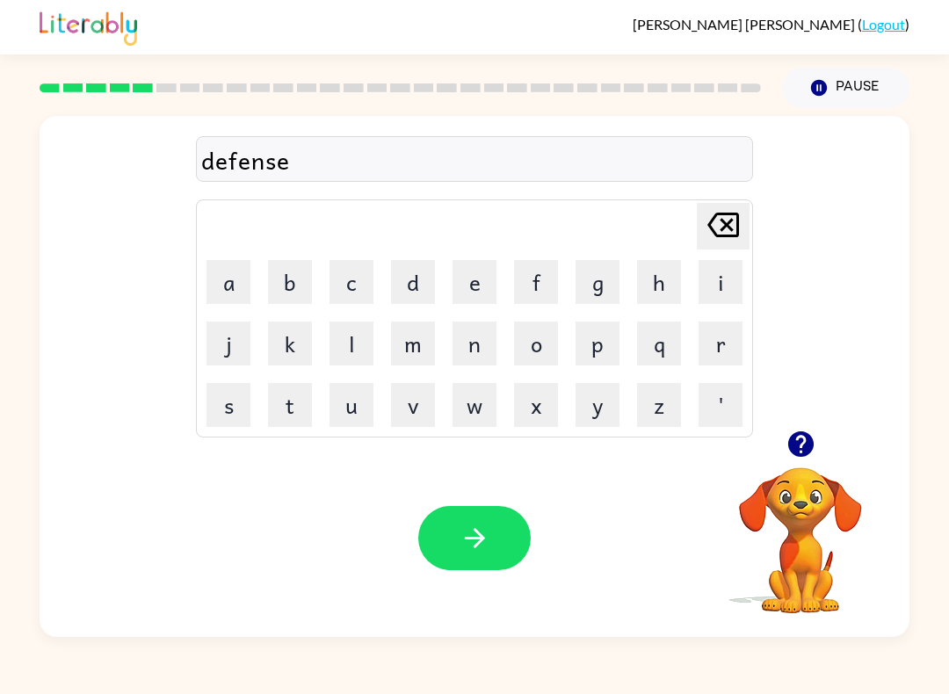
click at [416, 282] on button "d" at bounding box center [413, 282] width 44 height 44
click at [427, 517] on button "button" at bounding box center [474, 538] width 112 height 64
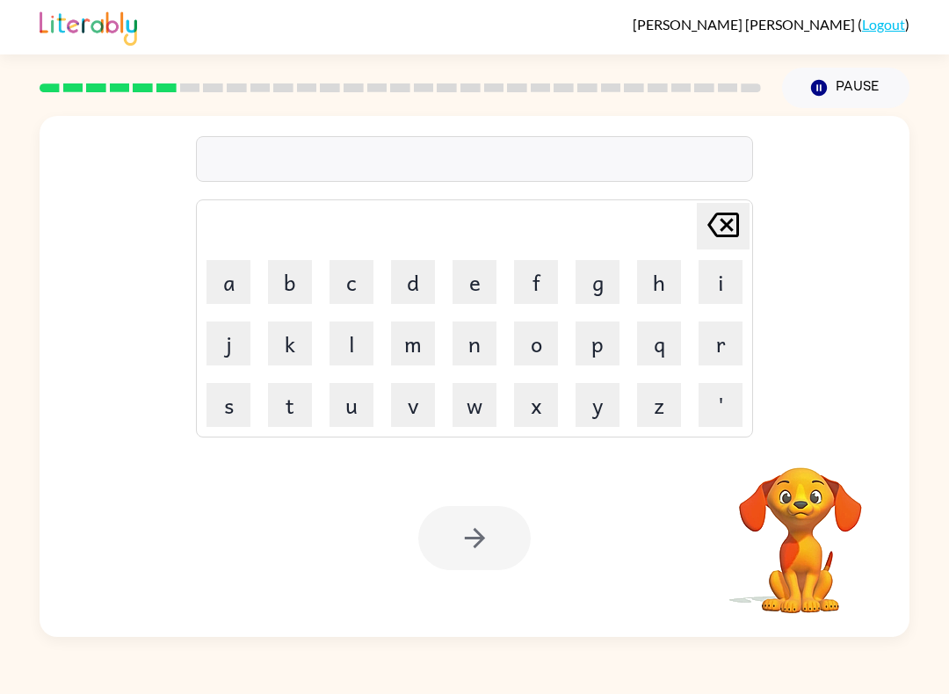
click at [839, 403] on div "[PERSON_NAME] last character input a b c d e f g h i j k l m n o p q r s t u v …" at bounding box center [475, 273] width 870 height 315
click at [408, 411] on button "v" at bounding box center [413, 405] width 44 height 44
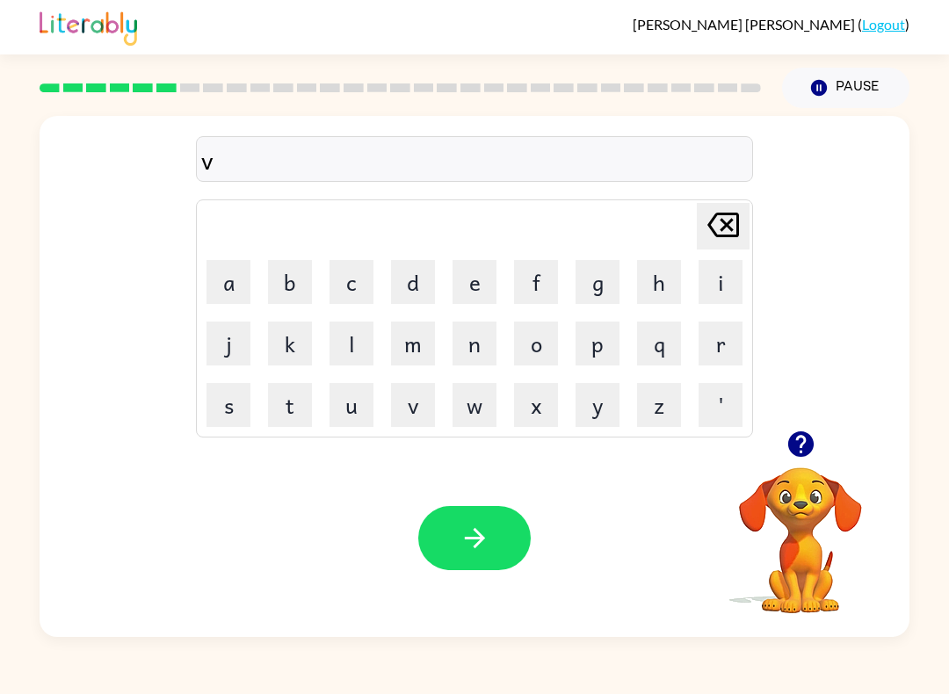
click at [233, 252] on td "a" at bounding box center [229, 282] width 60 height 60
click at [228, 314] on td "j" at bounding box center [229, 344] width 60 height 60
click at [226, 288] on button "a" at bounding box center [228, 282] width 44 height 44
click at [343, 290] on button "c" at bounding box center [351, 282] width 44 height 44
click at [221, 286] on button "a" at bounding box center [228, 282] width 44 height 44
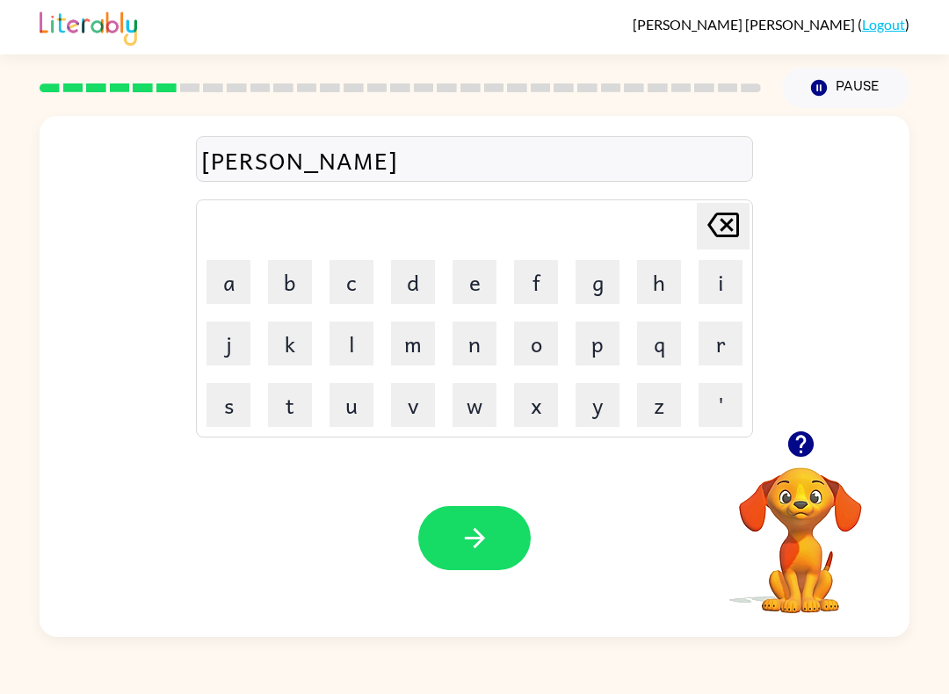
click at [355, 271] on button "c" at bounding box center [351, 282] width 44 height 44
click at [273, 409] on button "t" at bounding box center [290, 405] width 44 height 44
click at [539, 336] on button "o" at bounding box center [536, 344] width 44 height 44
click at [472, 349] on button "n" at bounding box center [474, 344] width 44 height 44
click at [461, 521] on button "button" at bounding box center [474, 538] width 112 height 64
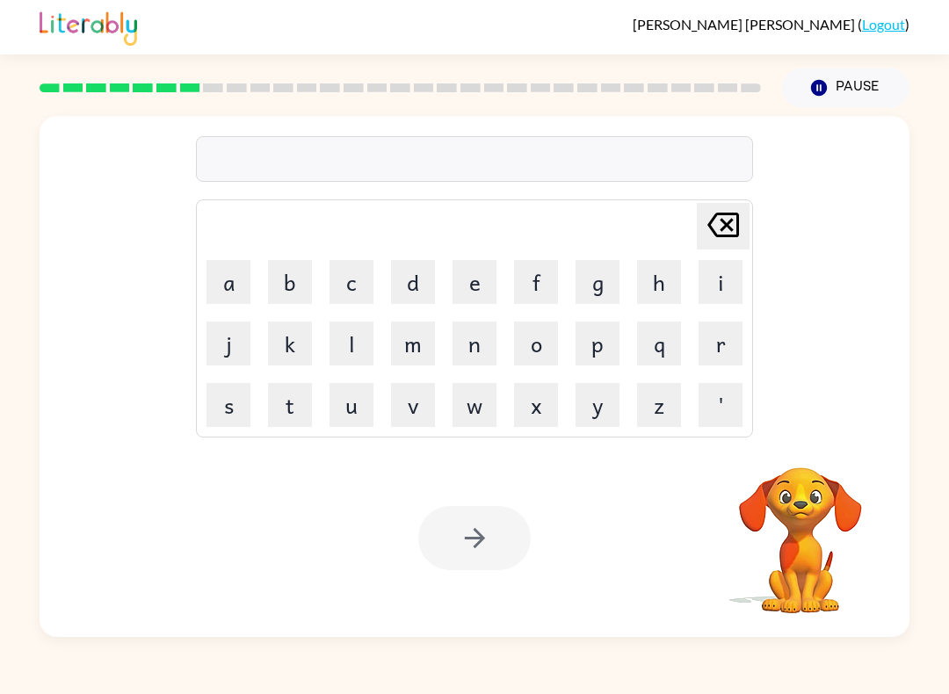
click at [595, 333] on button "p" at bounding box center [597, 344] width 44 height 44
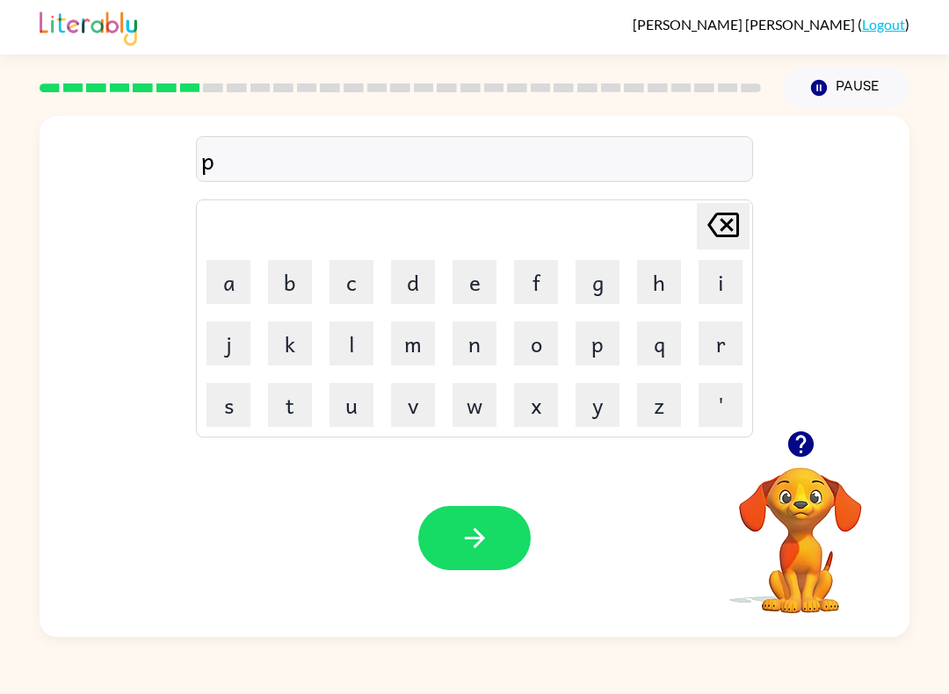
click at [539, 339] on button "o" at bounding box center [536, 344] width 44 height 44
click at [747, 214] on button "[PERSON_NAME] last character input" at bounding box center [723, 226] width 53 height 47
click at [356, 402] on button "u" at bounding box center [351, 405] width 44 height 44
click at [548, 337] on button "o" at bounding box center [536, 344] width 44 height 44
click at [737, 231] on icon at bounding box center [723, 225] width 32 height 25
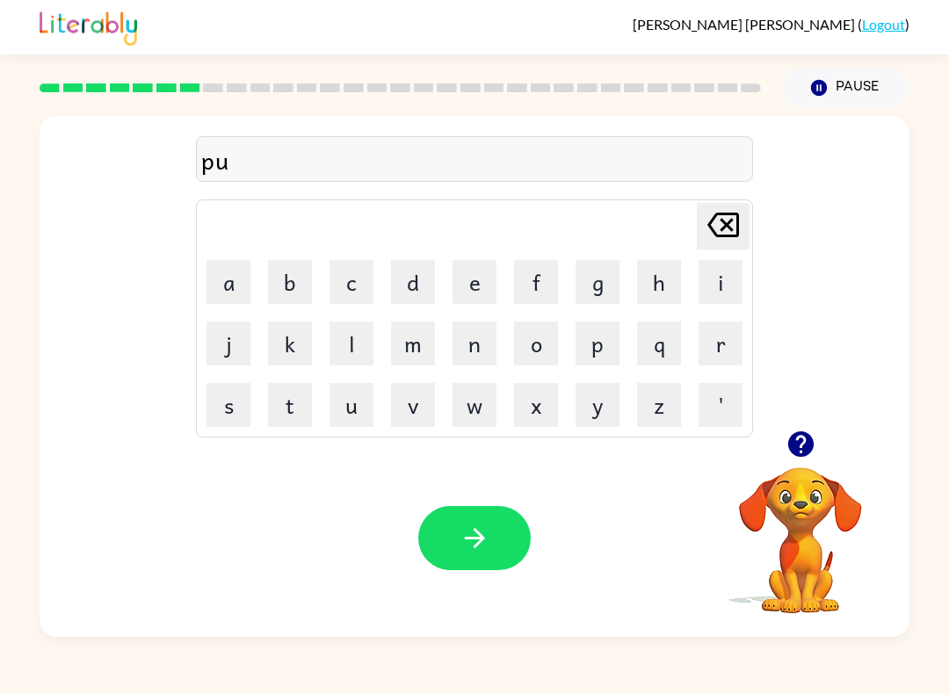
click at [422, 296] on button "d" at bounding box center [413, 282] width 44 height 44
click at [607, 358] on button "p" at bounding box center [597, 344] width 44 height 44
click at [740, 229] on icon "[PERSON_NAME] last character input" at bounding box center [723, 225] width 42 height 42
click at [344, 358] on button "l" at bounding box center [351, 344] width 44 height 44
click at [452, 289] on button "e" at bounding box center [474, 282] width 44 height 44
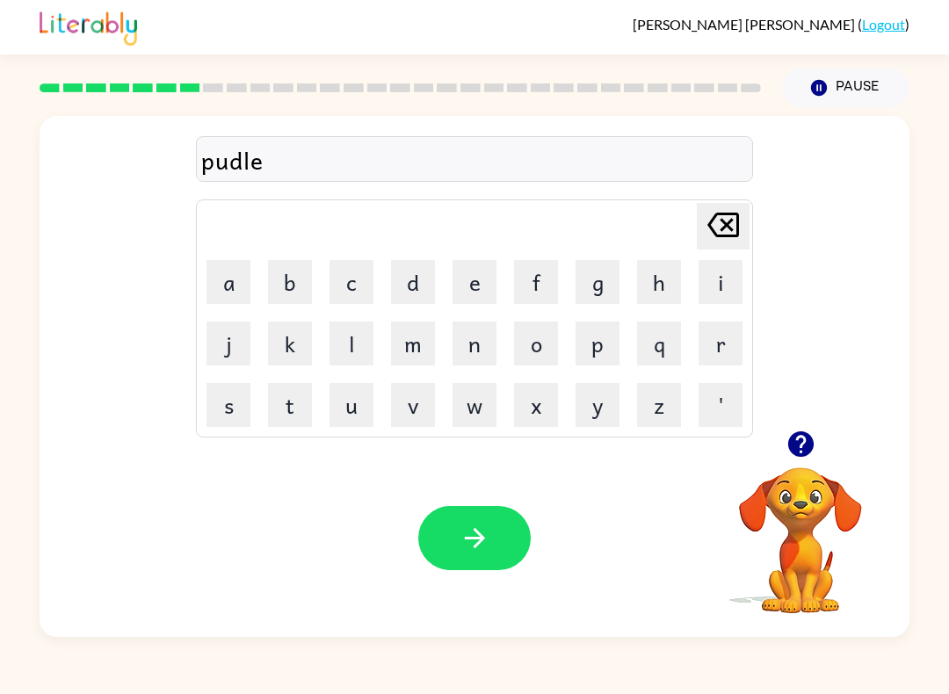
click at [459, 526] on icon "button" at bounding box center [474, 538] width 31 height 31
click at [814, 452] on icon "button" at bounding box center [800, 444] width 31 height 31
click at [470, 342] on button "n" at bounding box center [474, 344] width 44 height 44
click at [475, 291] on button "e" at bounding box center [474, 282] width 44 height 44
click at [724, 358] on button "r" at bounding box center [720, 344] width 44 height 44
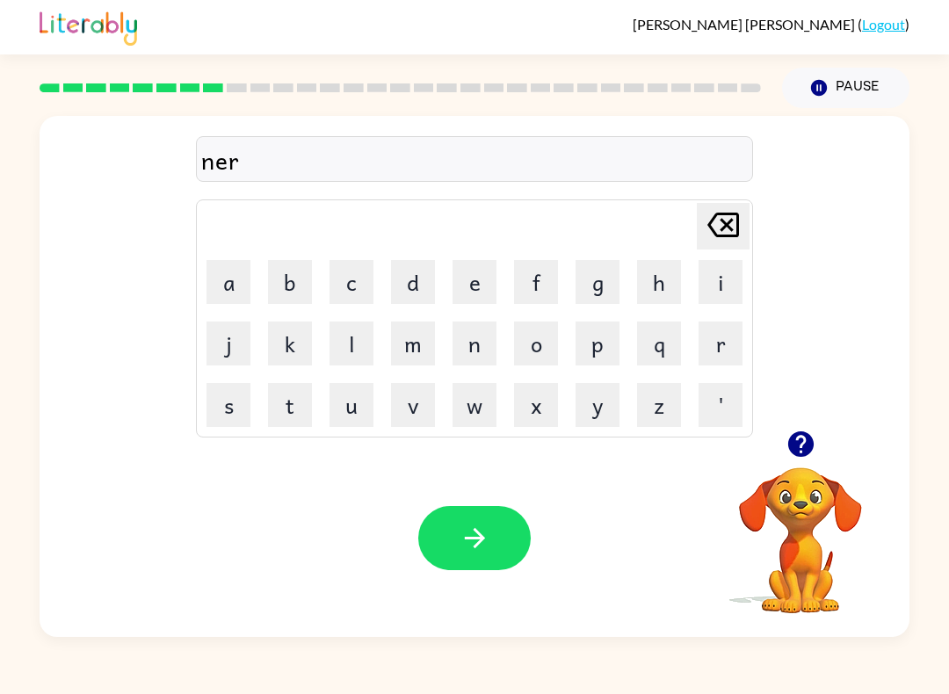
click at [355, 281] on button "c" at bounding box center [351, 282] width 44 height 44
click at [732, 213] on icon at bounding box center [723, 225] width 32 height 25
click at [482, 270] on button "e" at bounding box center [474, 282] width 44 height 44
click at [352, 296] on button "c" at bounding box center [351, 282] width 44 height 44
click at [358, 343] on button "l" at bounding box center [351, 344] width 44 height 44
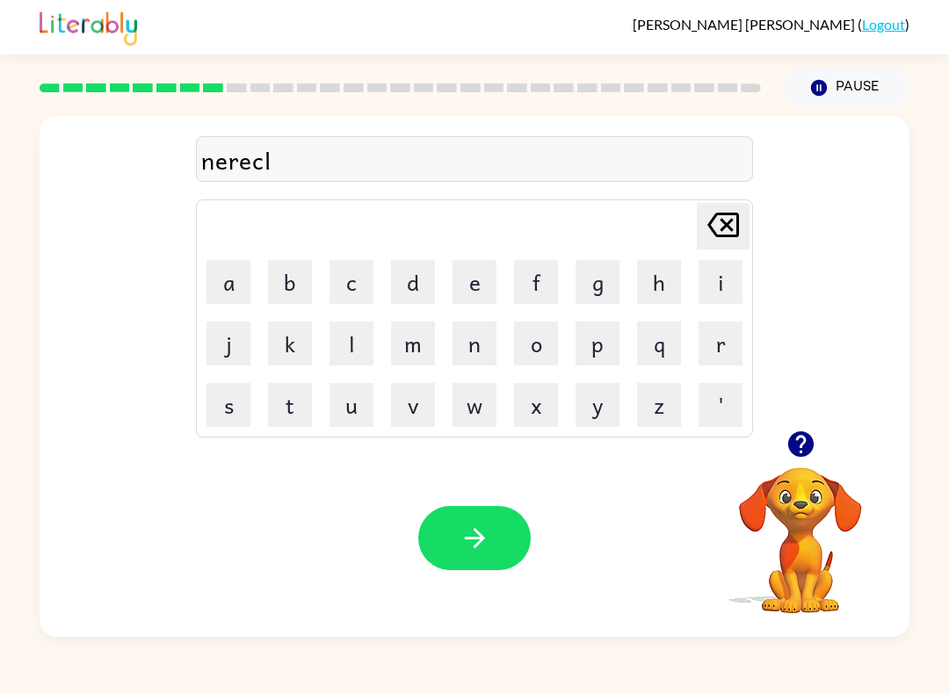
click at [463, 260] on button "e" at bounding box center [474, 282] width 44 height 44
click at [474, 518] on button "button" at bounding box center [474, 538] width 112 height 64
click at [804, 452] on icon "button" at bounding box center [799, 443] width 25 height 25
click at [410, 334] on button "m" at bounding box center [413, 344] width 44 height 44
click at [728, 284] on button "i" at bounding box center [720, 282] width 44 height 44
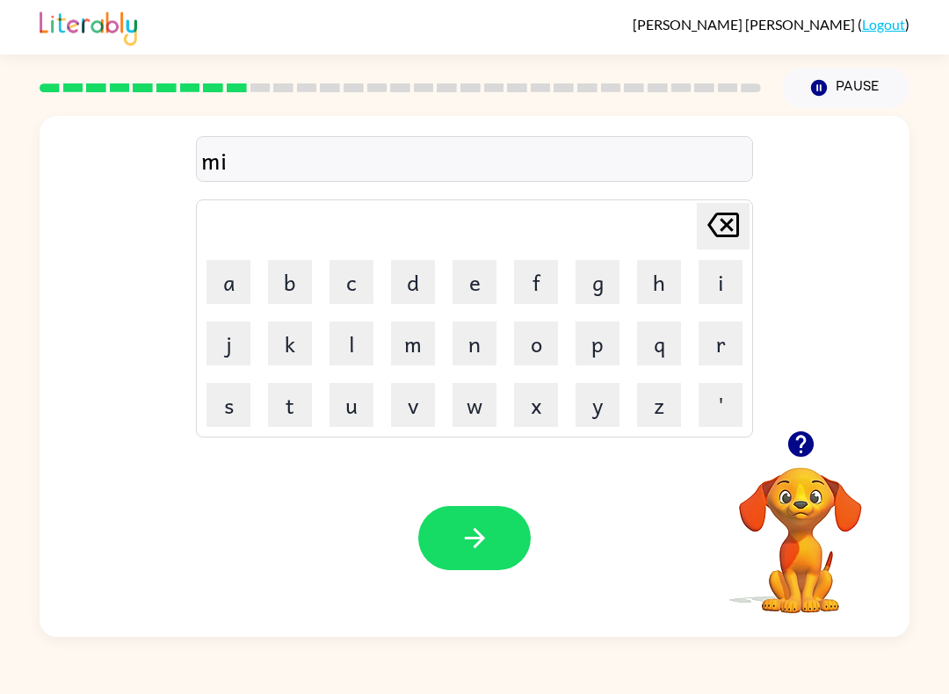
click at [431, 286] on button "d" at bounding box center [413, 282] width 44 height 44
click at [427, 351] on button "m" at bounding box center [413, 344] width 44 height 44
click at [725, 360] on button "r" at bounding box center [720, 344] width 44 height 44
click at [727, 268] on button "i" at bounding box center [720, 282] width 44 height 44
click at [483, 341] on button "n" at bounding box center [474, 344] width 44 height 44
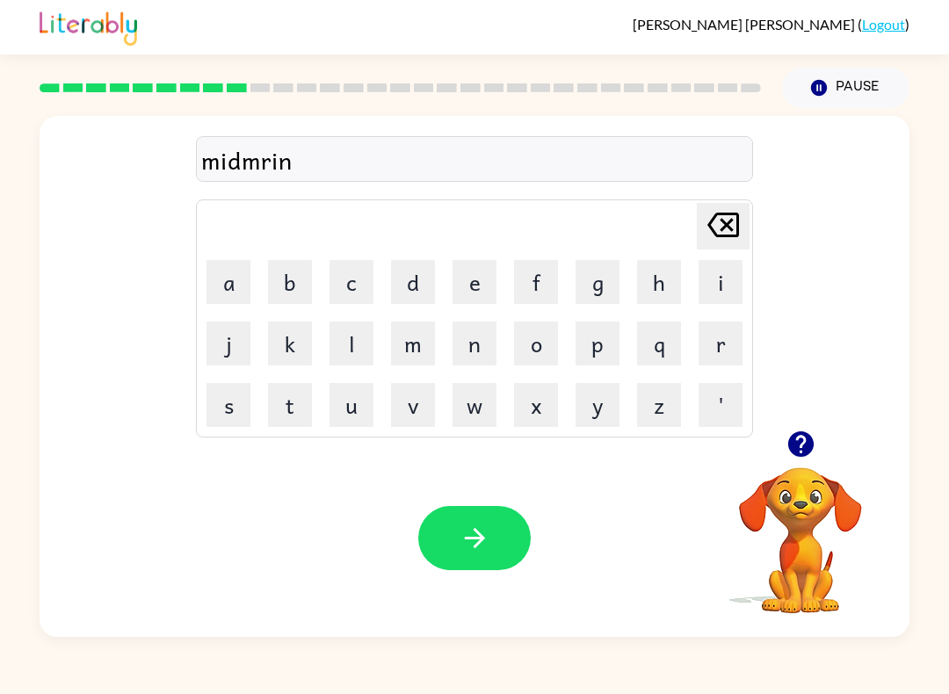
click at [592, 284] on button "g" at bounding box center [597, 282] width 44 height 44
click at [468, 533] on icon "button" at bounding box center [474, 538] width 31 height 31
click at [468, 532] on div at bounding box center [474, 538] width 112 height 64
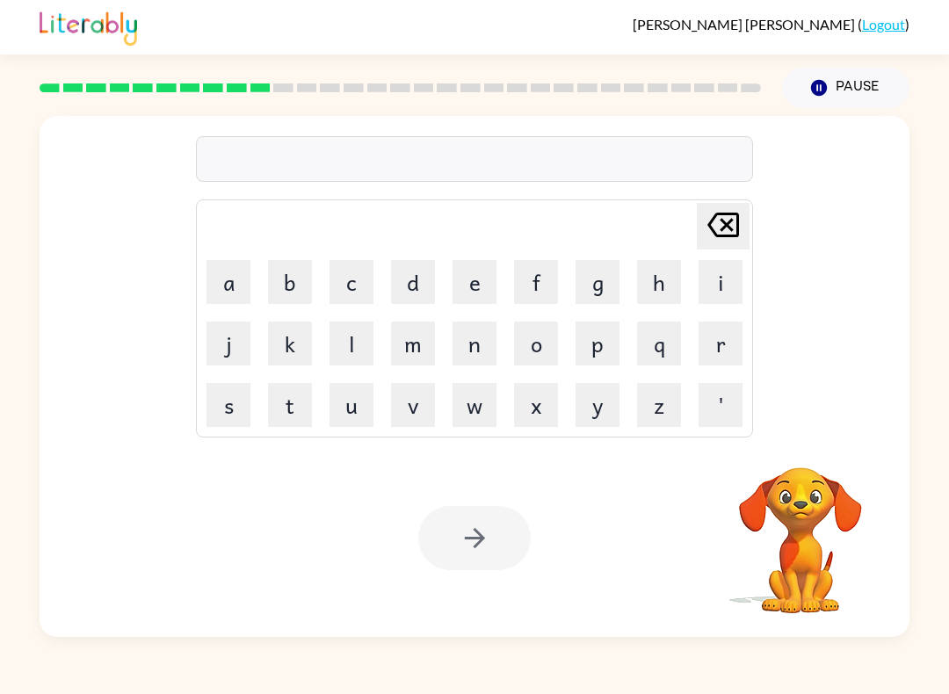
click at [837, 91] on button "Pause Pause" at bounding box center [845, 88] width 127 height 40
